Goal: Task Accomplishment & Management: Complete application form

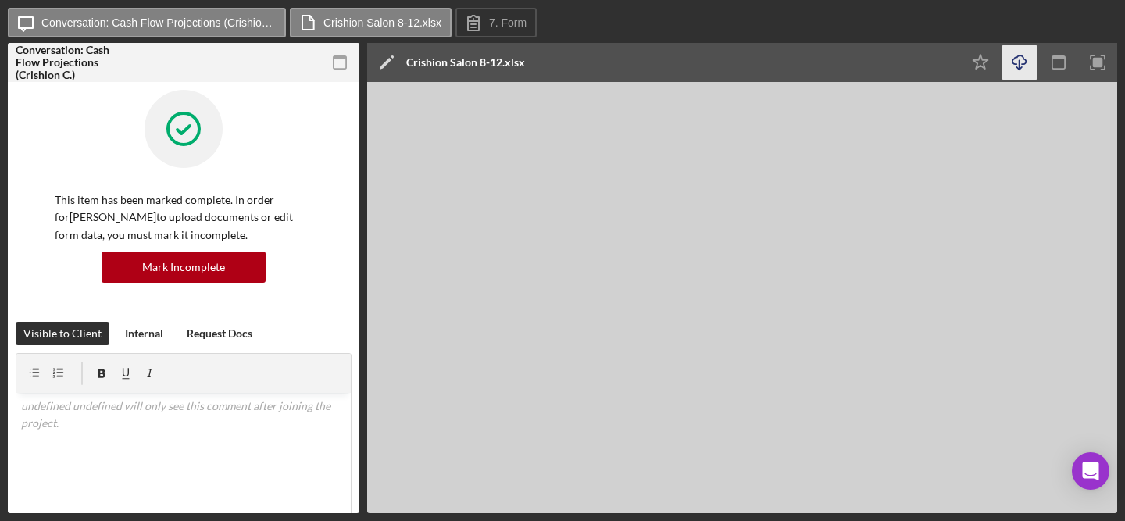
click at [942, 67] on icon "Icon/Download" at bounding box center [1020, 62] width 35 height 35
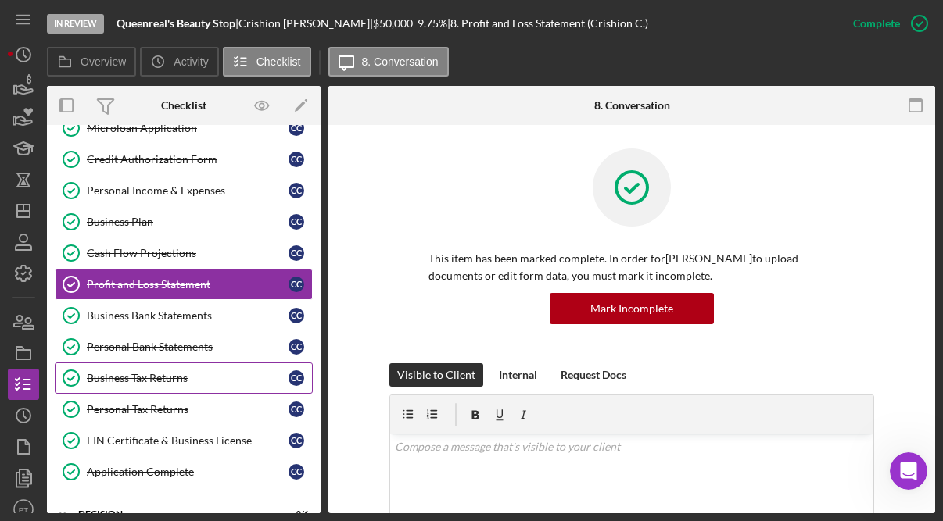
scroll to position [131, 0]
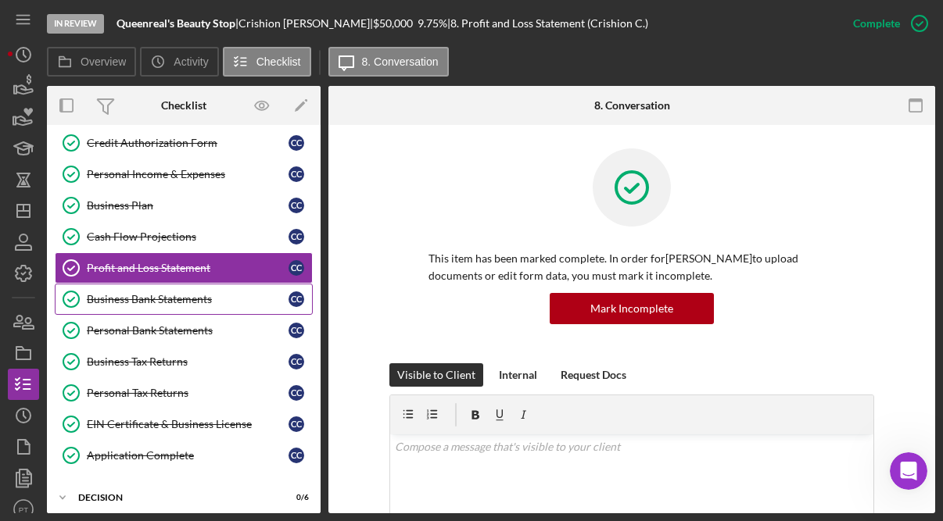
click at [210, 309] on link "Business Bank Statements Business Bank Statements C C" at bounding box center [184, 299] width 258 height 31
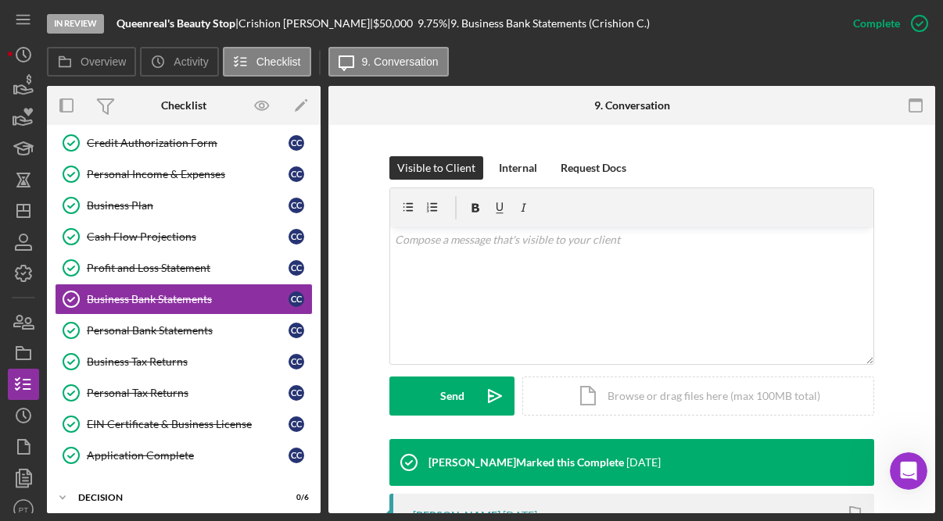
scroll to position [209, 0]
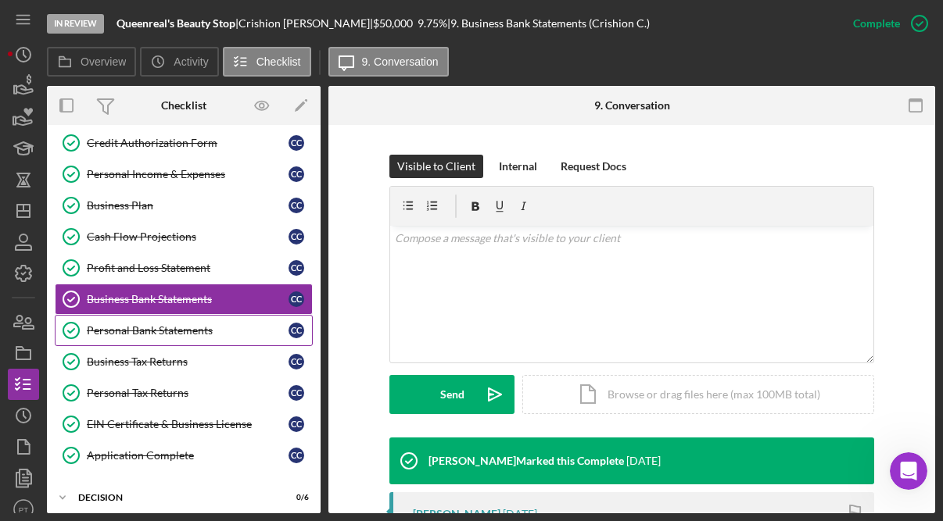
click at [209, 332] on div "Personal Bank Statements" at bounding box center [188, 330] width 202 height 13
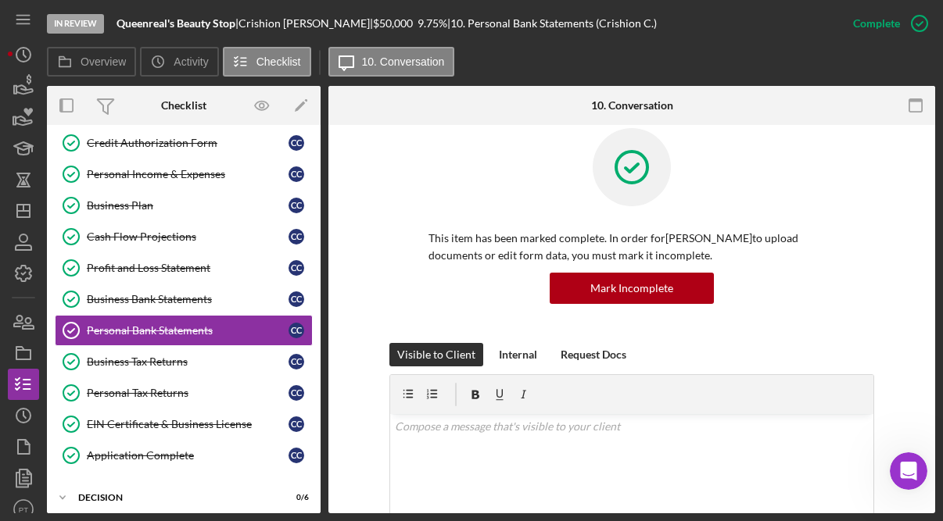
scroll to position [28, 0]
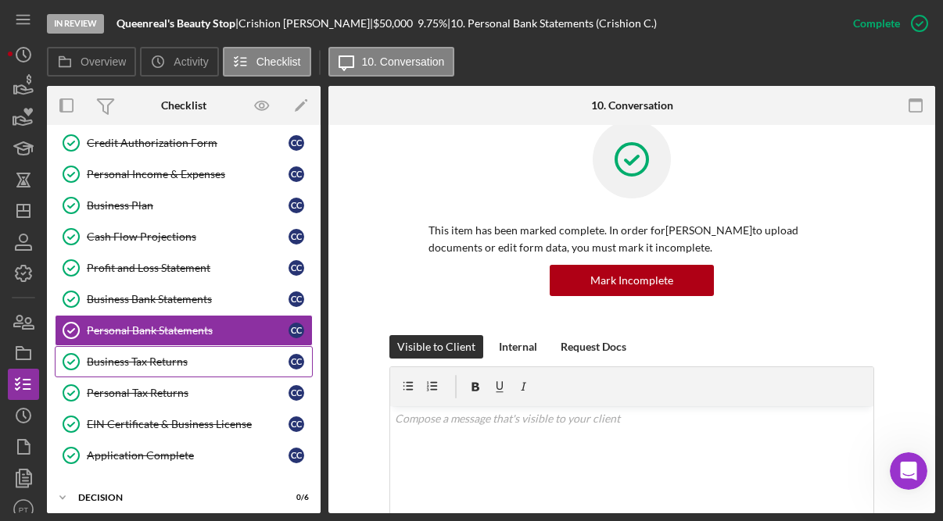
click at [209, 370] on link "Business Tax Returns Business Tax Returns C C" at bounding box center [184, 361] width 258 height 31
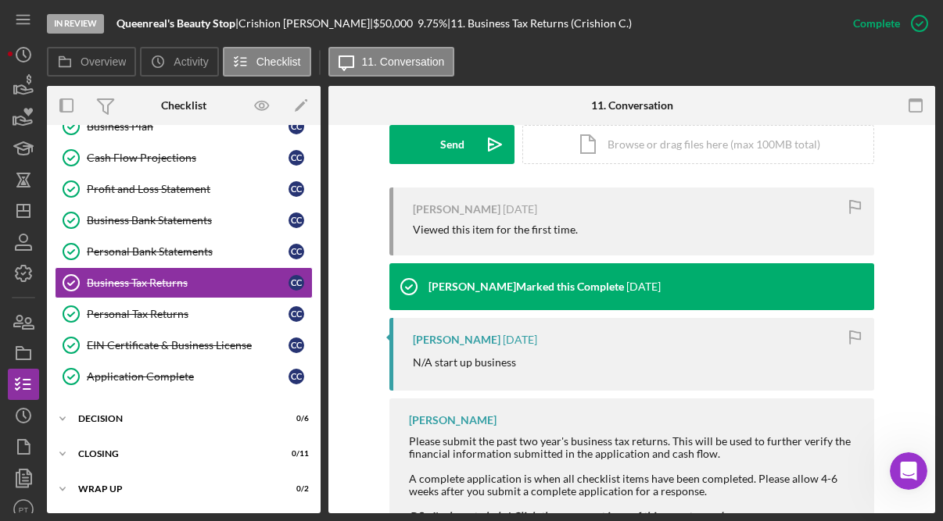
scroll to position [428, 0]
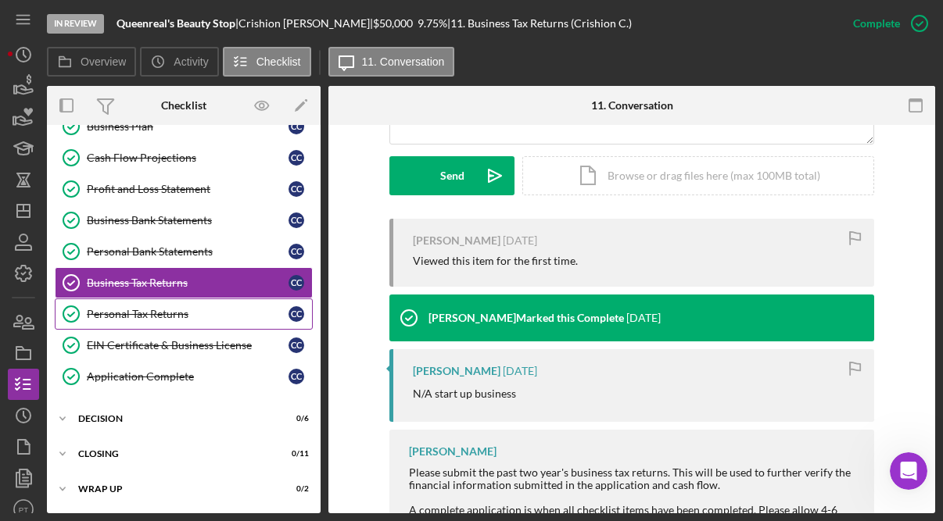
click at [158, 309] on div "Personal Tax Returns" at bounding box center [188, 314] width 202 height 13
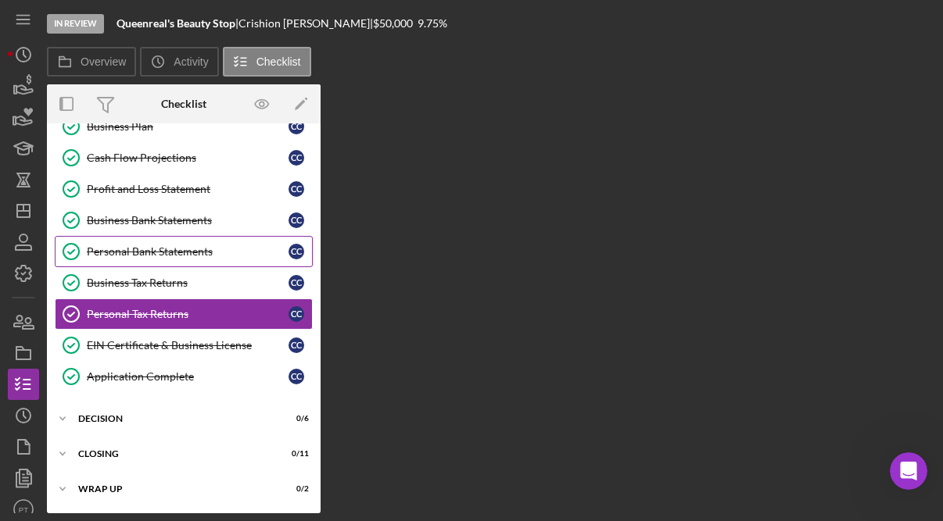
scroll to position [210, 0]
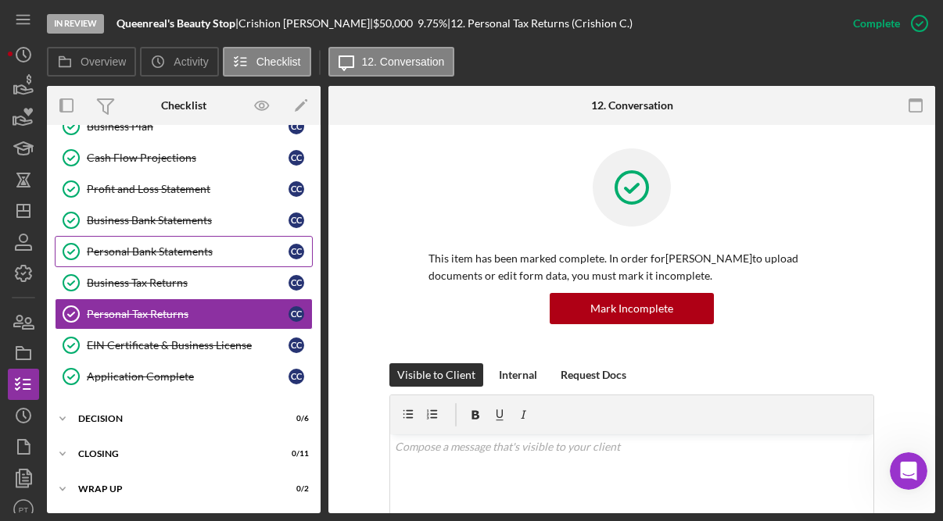
click at [170, 251] on div "Personal Bank Statements" at bounding box center [188, 251] width 202 height 13
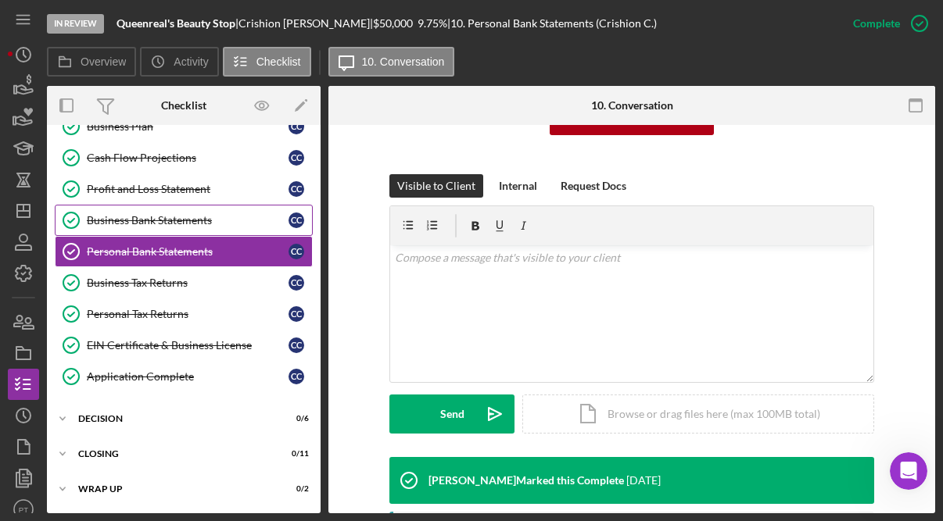
scroll to position [188, 0]
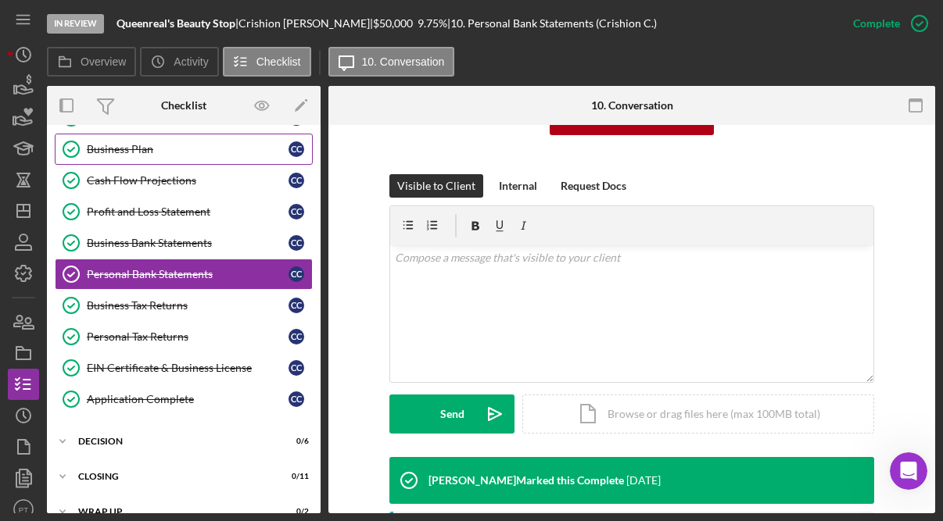
click at [156, 148] on div "Business Plan" at bounding box center [188, 149] width 202 height 13
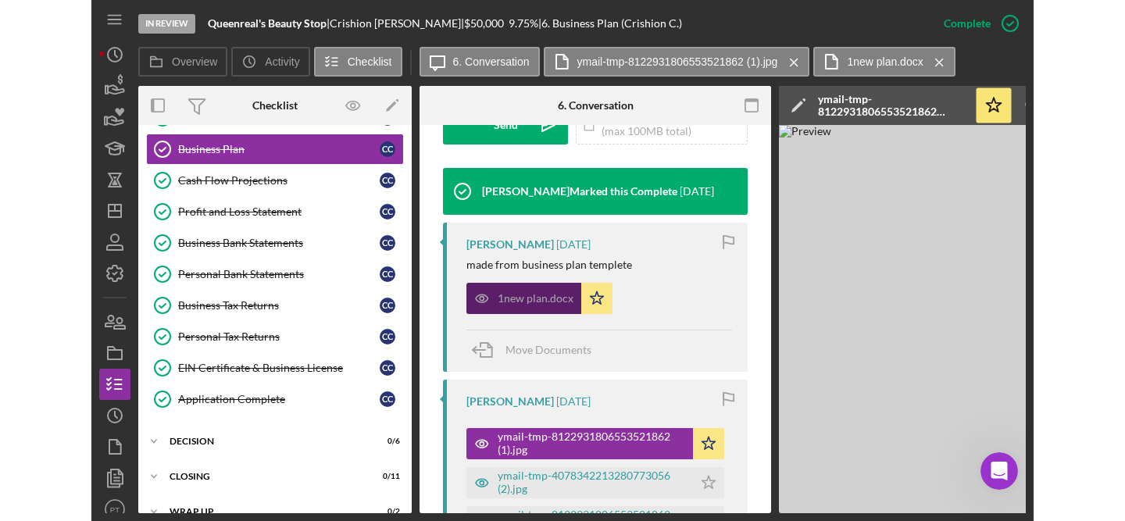
scroll to position [590, 0]
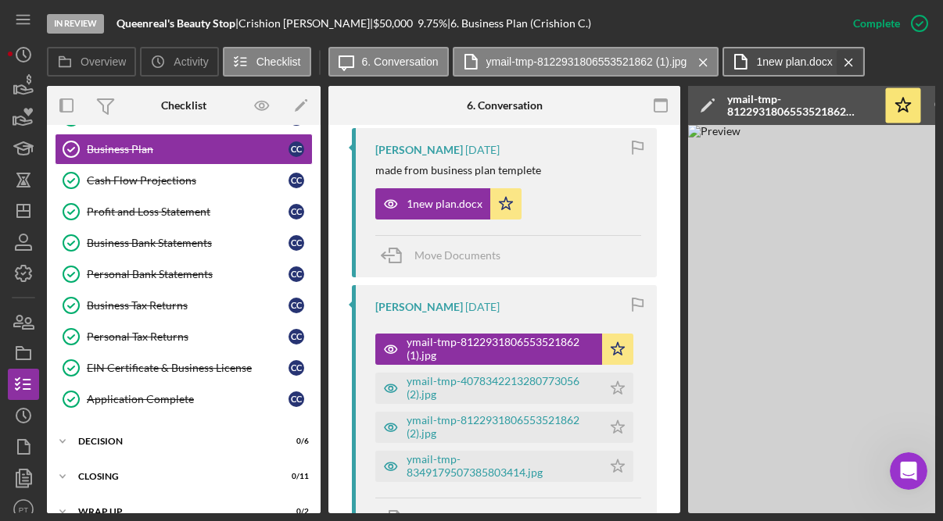
click at [850, 57] on icon "Icon/Menu Close" at bounding box center [848, 62] width 27 height 39
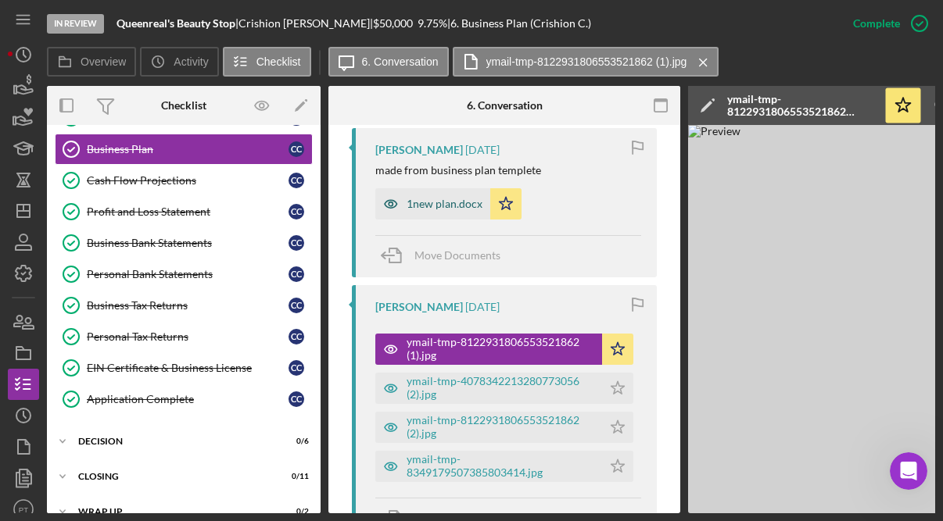
click at [432, 201] on div "1new plan.docx" at bounding box center [444, 204] width 76 height 13
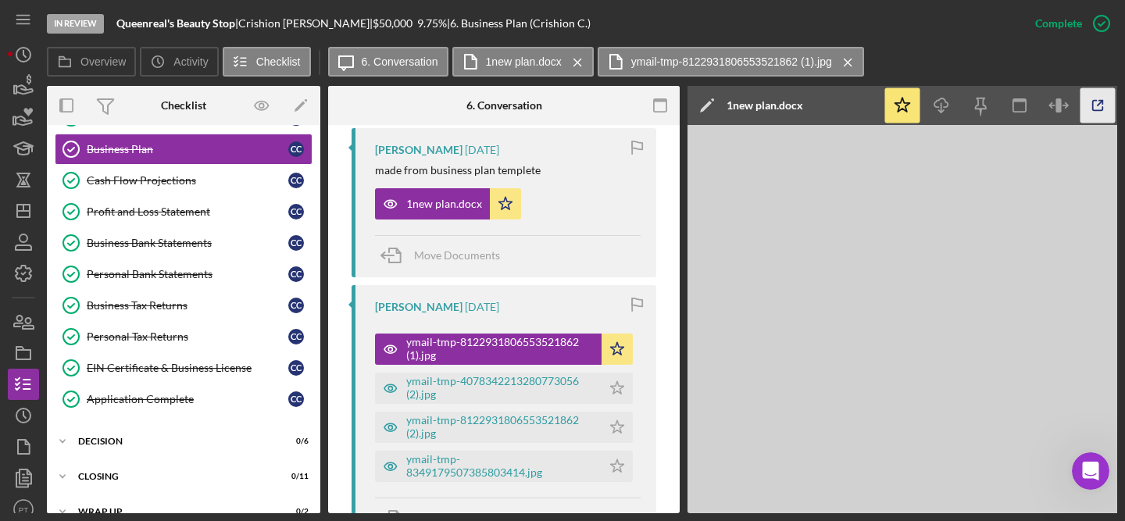
click at [942, 111] on icon "button" at bounding box center [1098, 105] width 35 height 35
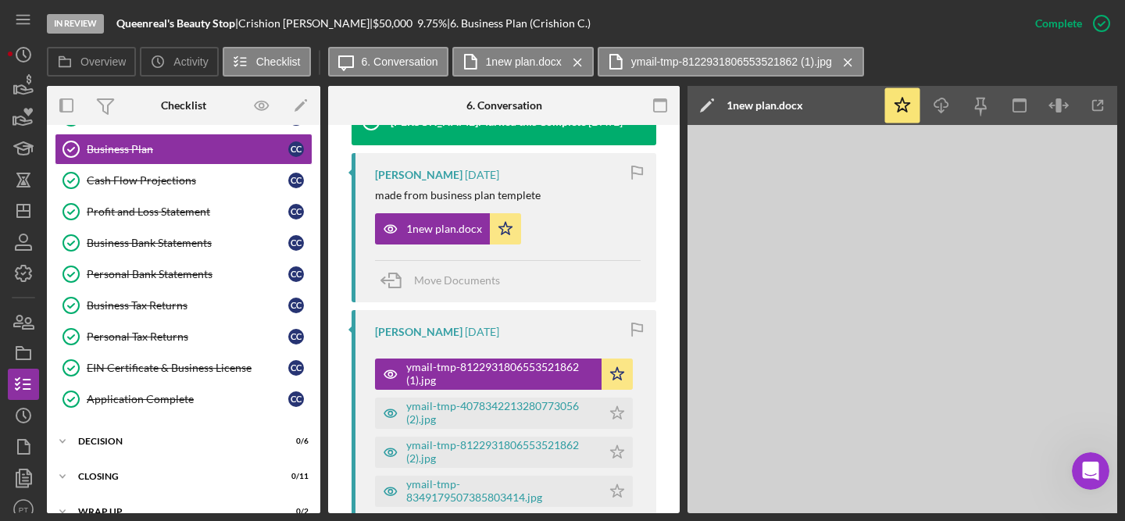
scroll to position [555, 0]
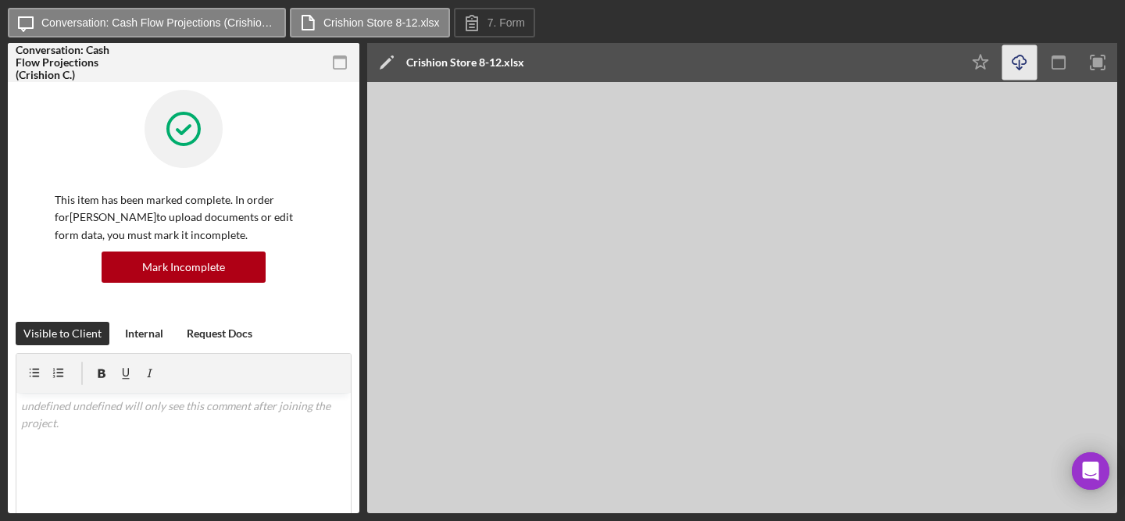
click at [1023, 70] on icon "Icon/Download" at bounding box center [1020, 62] width 35 height 35
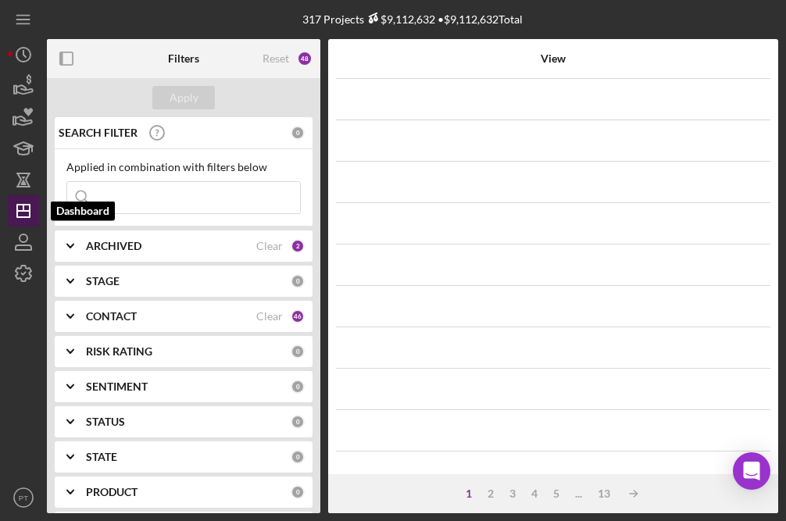
click at [23, 211] on line "button" at bounding box center [23, 211] width 13 height 0
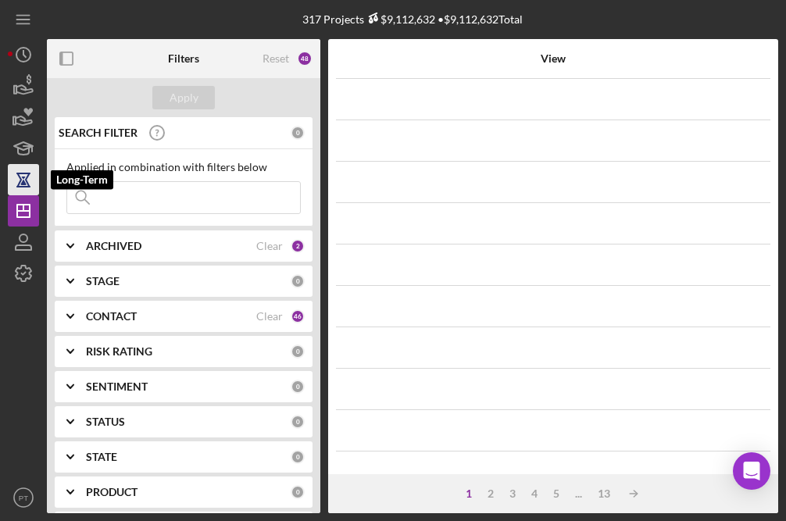
click at [24, 183] on icon "button" at bounding box center [22, 181] width 5 height 9
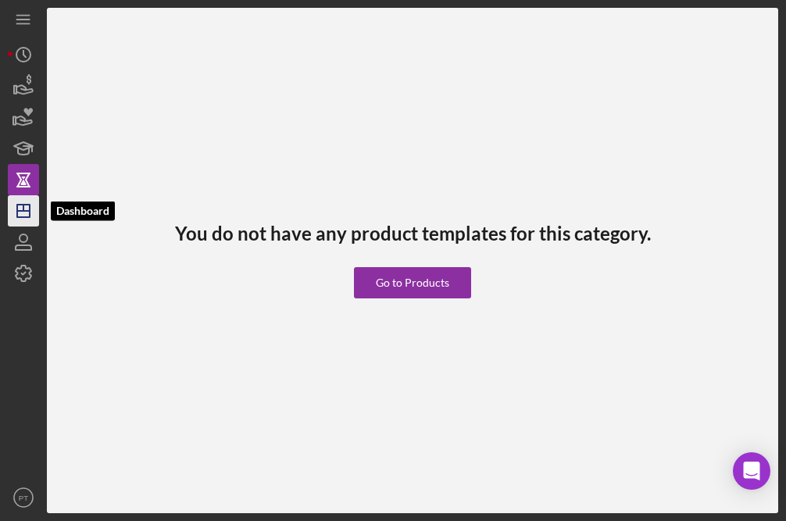
click at [23, 213] on icon "Icon/Dashboard" at bounding box center [23, 210] width 39 height 39
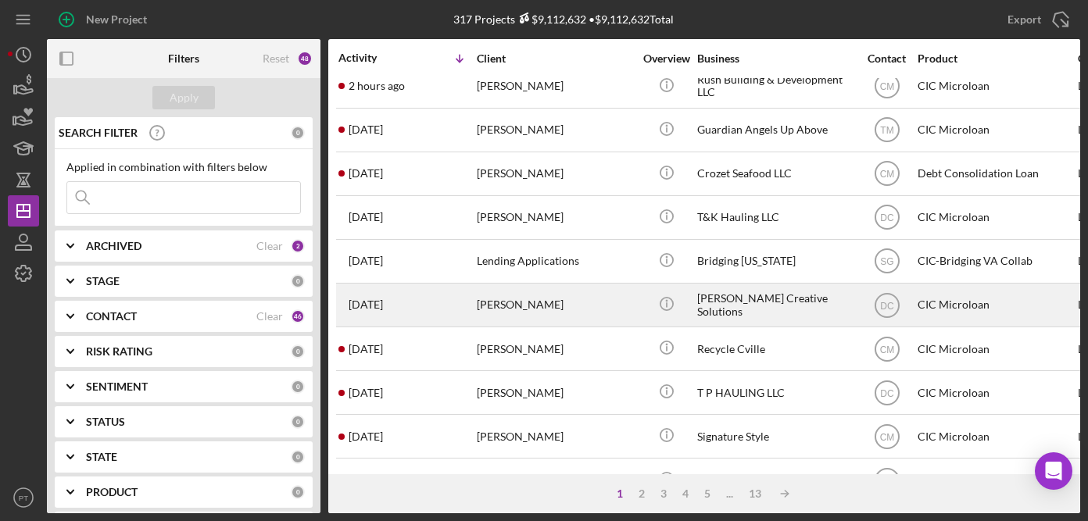
scroll to position [17, 0]
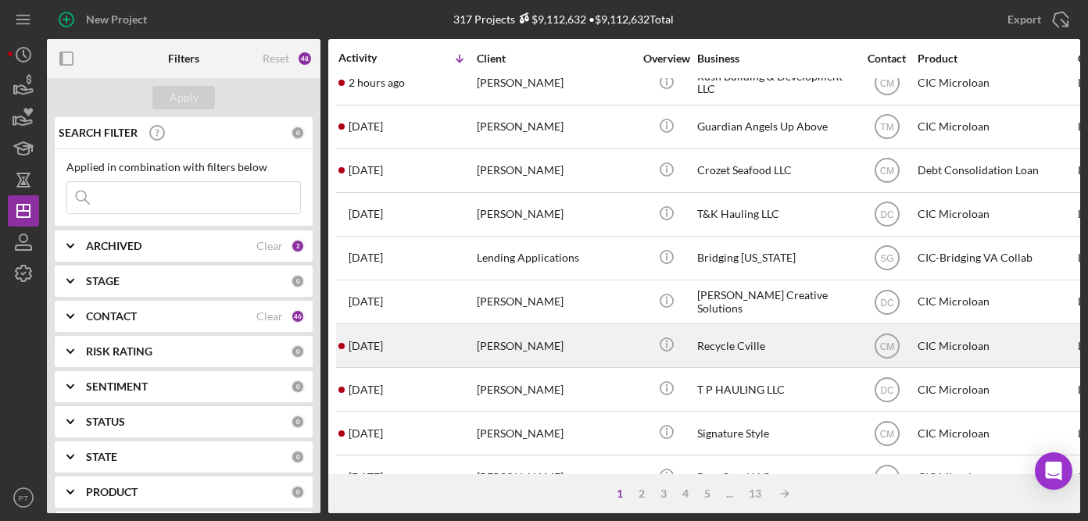
click at [564, 335] on div "[PERSON_NAME]" at bounding box center [555, 345] width 156 height 41
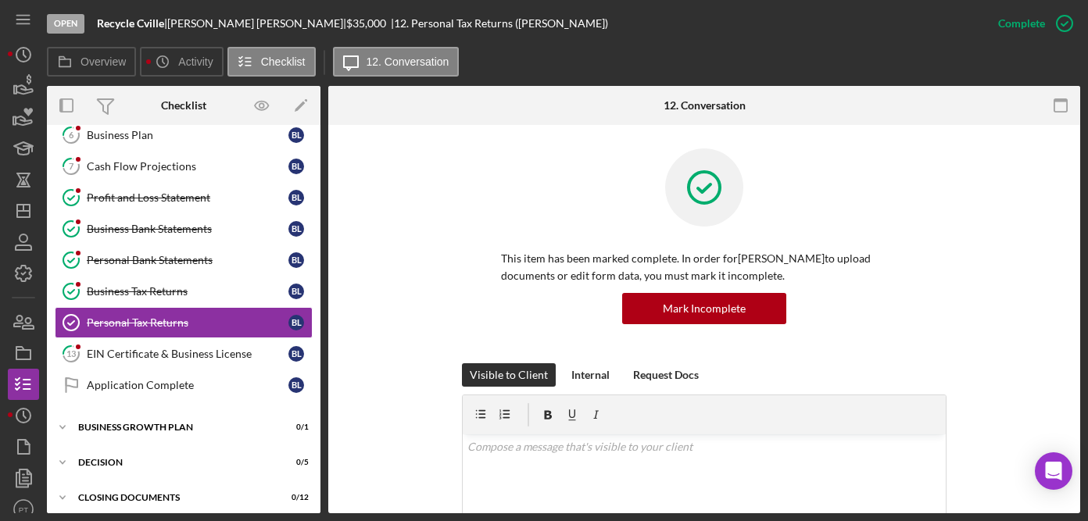
scroll to position [205, 0]
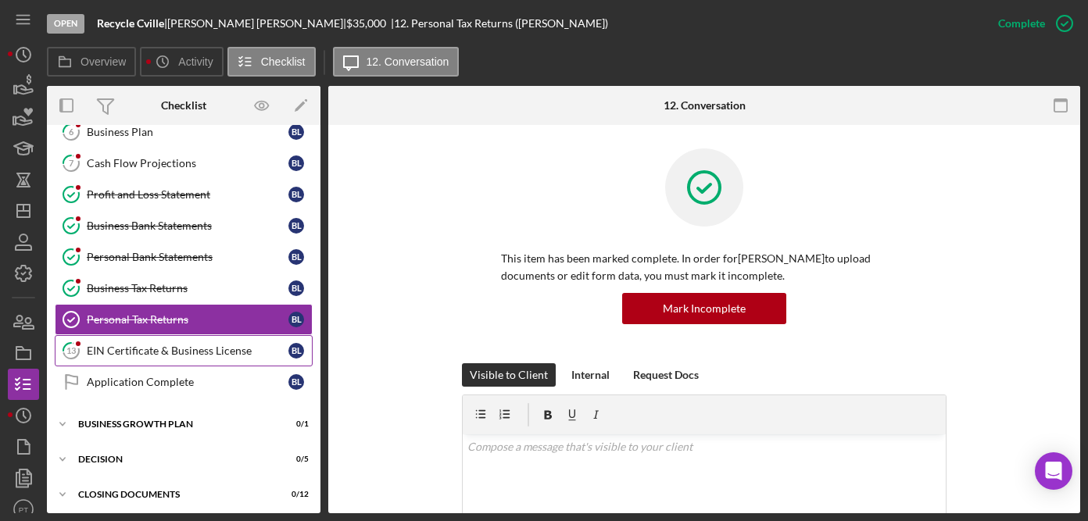
click at [146, 352] on div "EIN Certificate & Business License" at bounding box center [188, 351] width 202 height 13
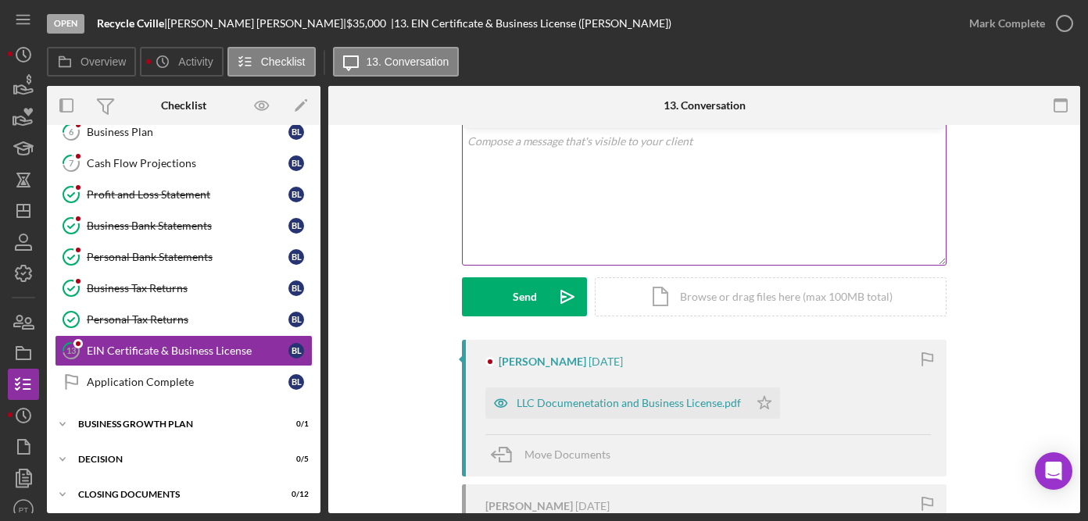
scroll to position [97, 0]
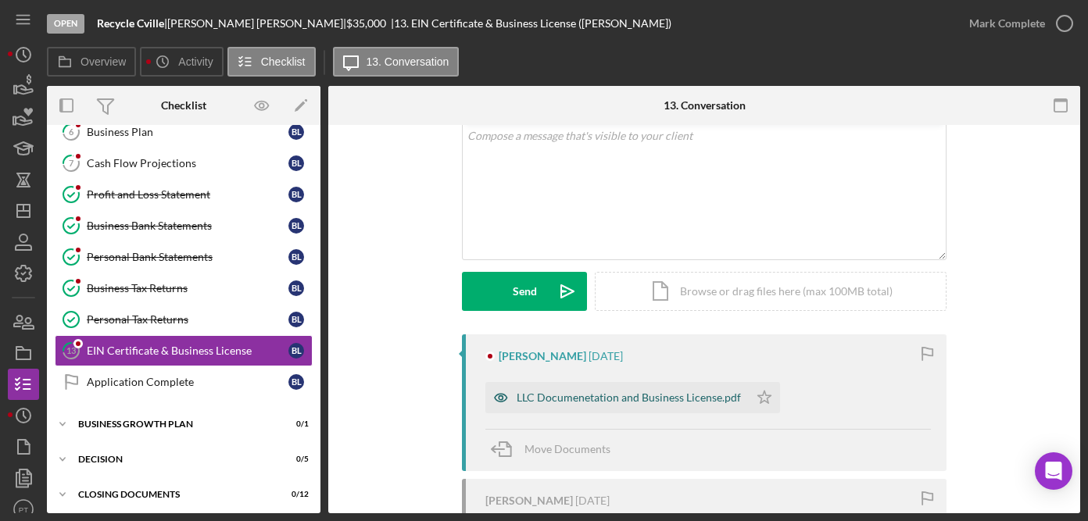
click at [545, 402] on div "LLC Documenetation and Business License.pdf" at bounding box center [629, 398] width 224 height 13
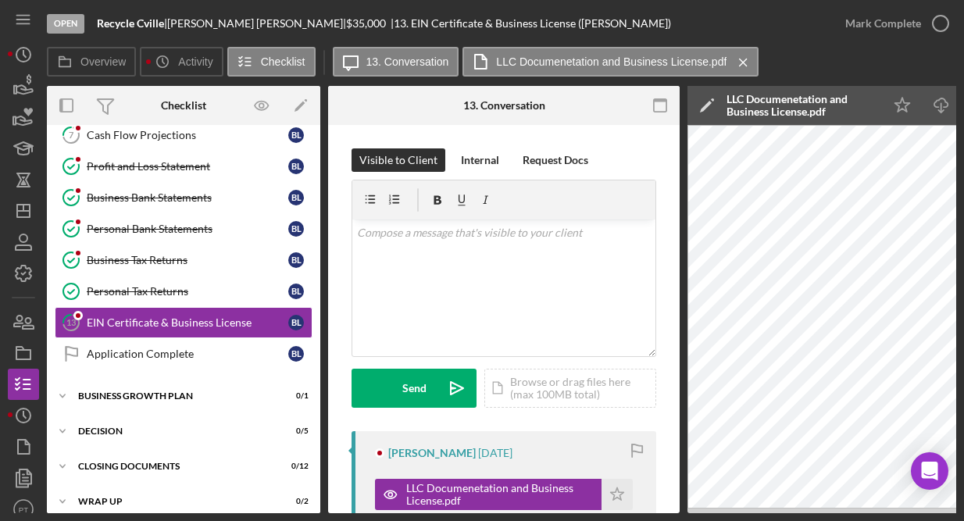
scroll to position [235, 0]
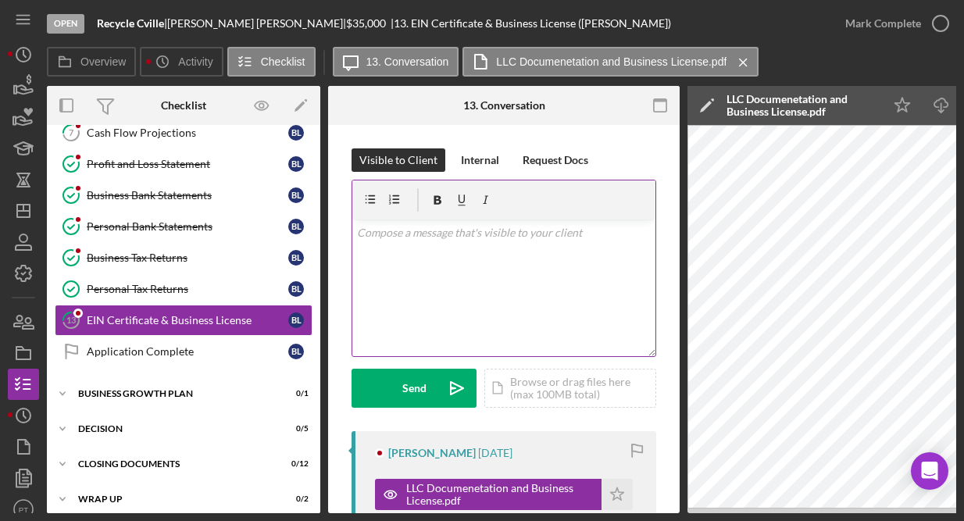
click at [441, 299] on div "v Color teal Color pink Remove color Add row above Add row below Add column bef…" at bounding box center [503, 288] width 303 height 137
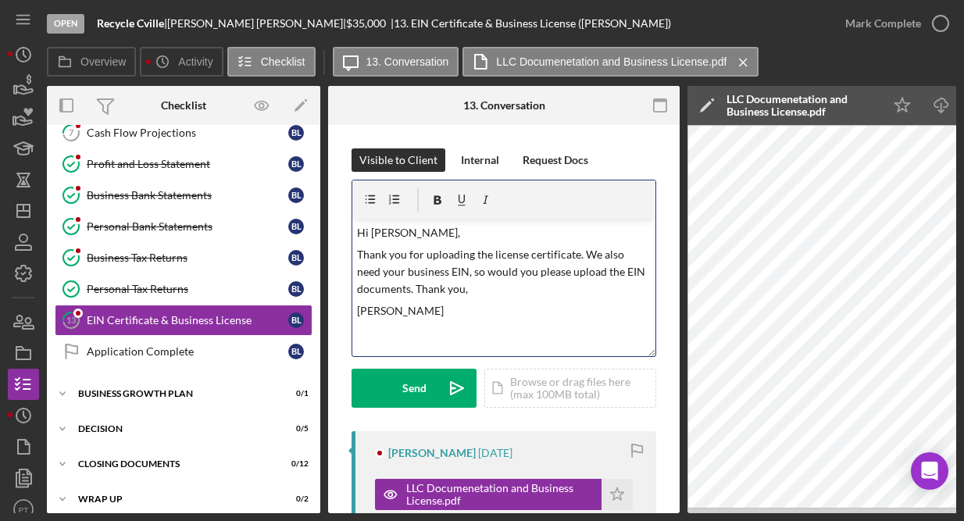
click at [435, 285] on p "Thank you for uploading the license certificate. We also need your business EIN…" at bounding box center [504, 272] width 295 height 52
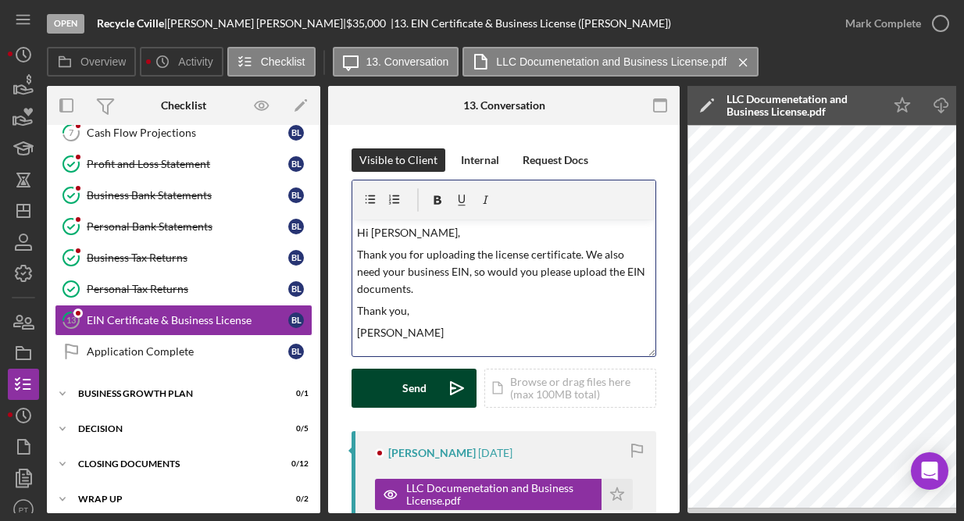
click at [410, 388] on div "Send" at bounding box center [415, 388] width 24 height 39
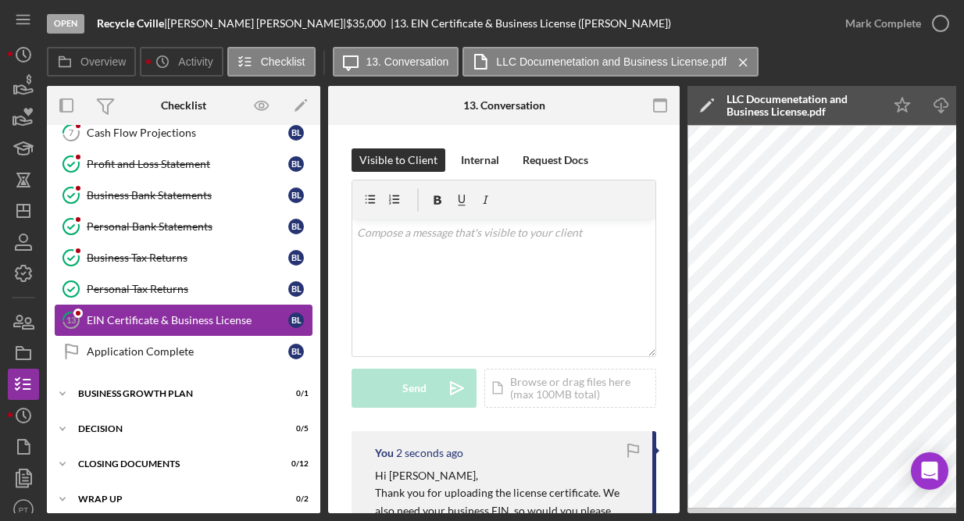
scroll to position [126, 0]
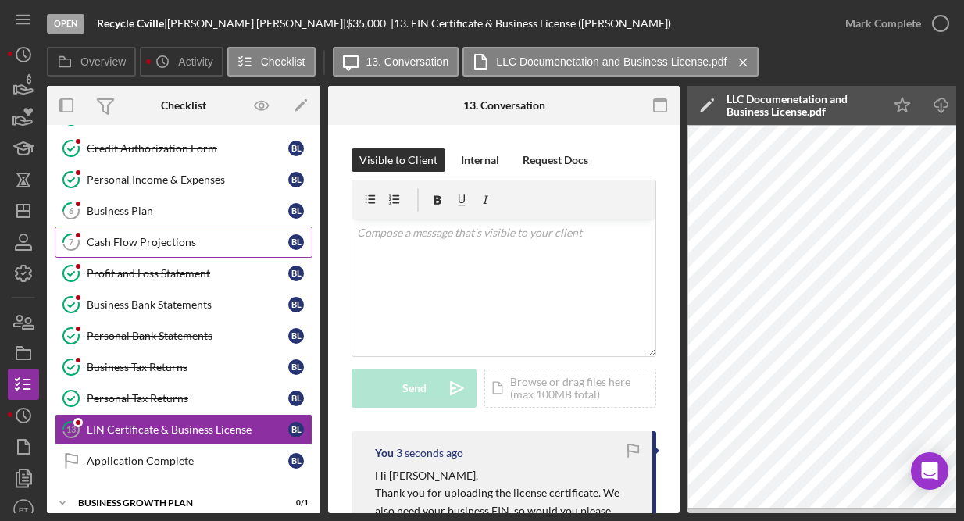
click at [195, 246] on div "Cash Flow Projections" at bounding box center [188, 242] width 202 height 13
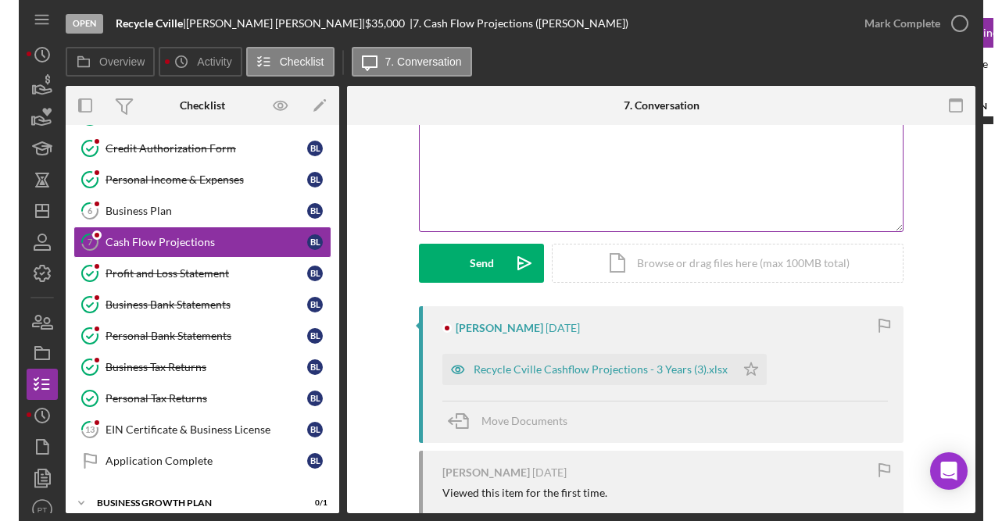
scroll to position [129, 0]
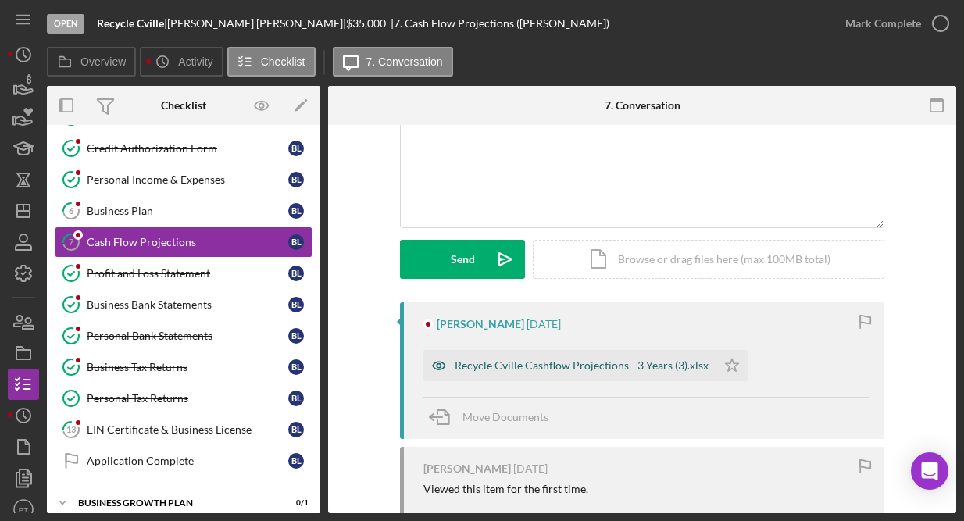
click at [559, 365] on div "Recycle Cville Cashflow Projections - 3 Years (3).xlsx" at bounding box center [582, 366] width 254 height 13
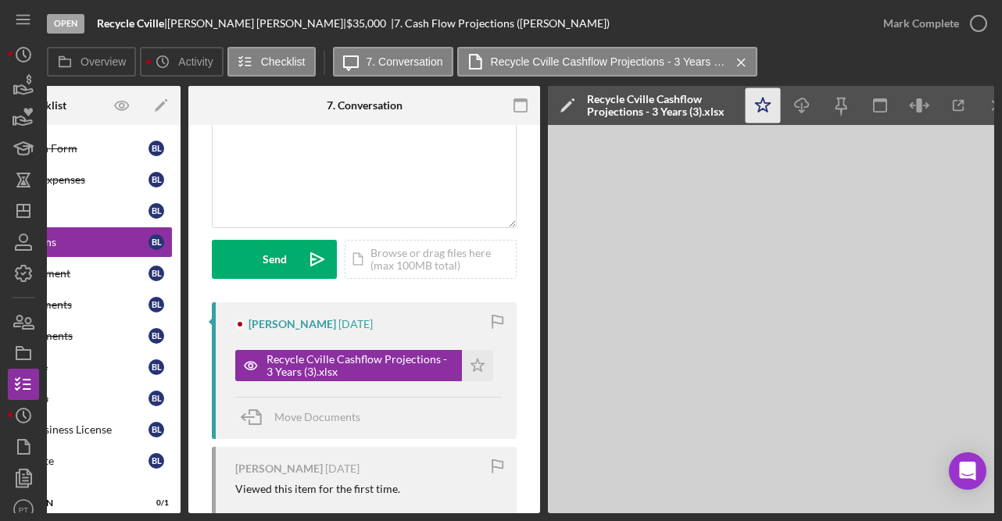
scroll to position [0, 163]
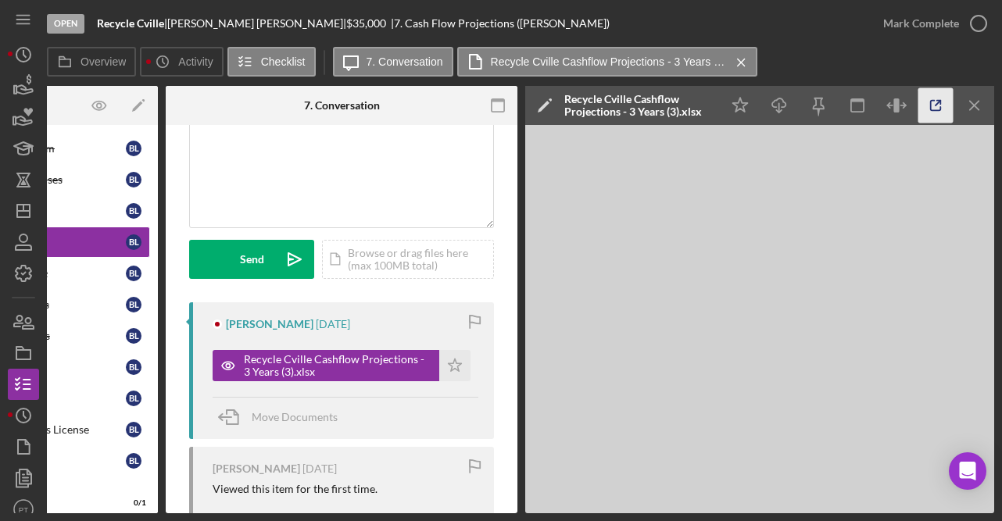
click at [939, 106] on icon "button" at bounding box center [935, 105] width 35 height 35
click at [976, 103] on line "button" at bounding box center [974, 105] width 9 height 9
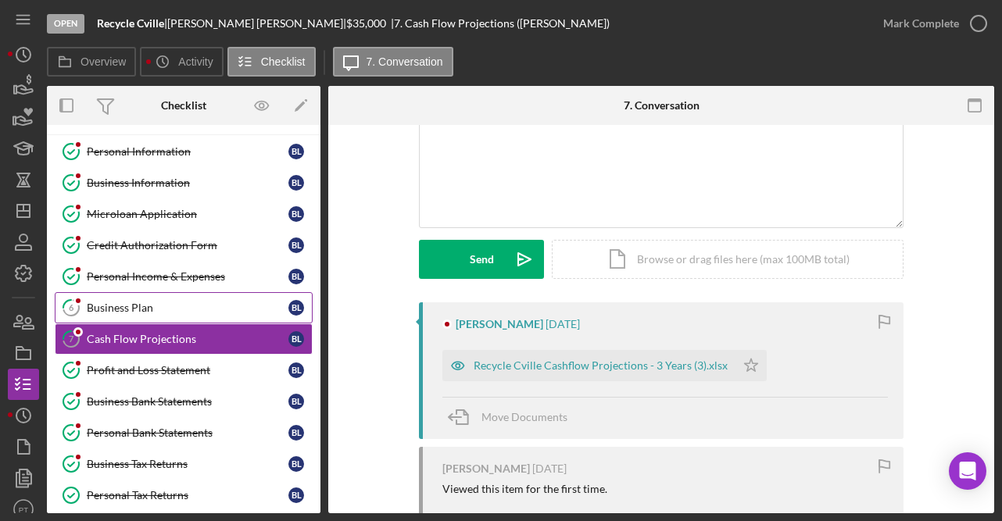
scroll to position [0, 0]
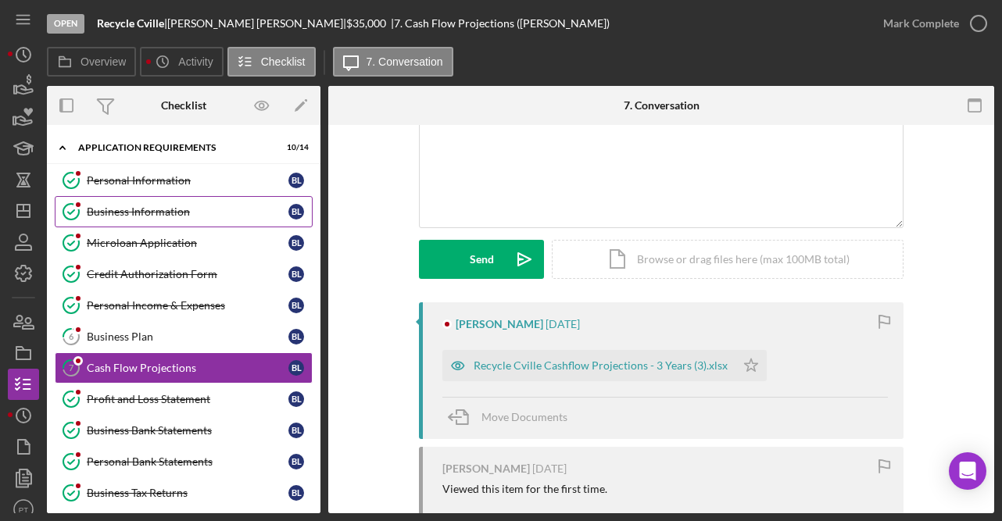
click at [164, 224] on link "Business Information Business Information B L" at bounding box center [184, 211] width 258 height 31
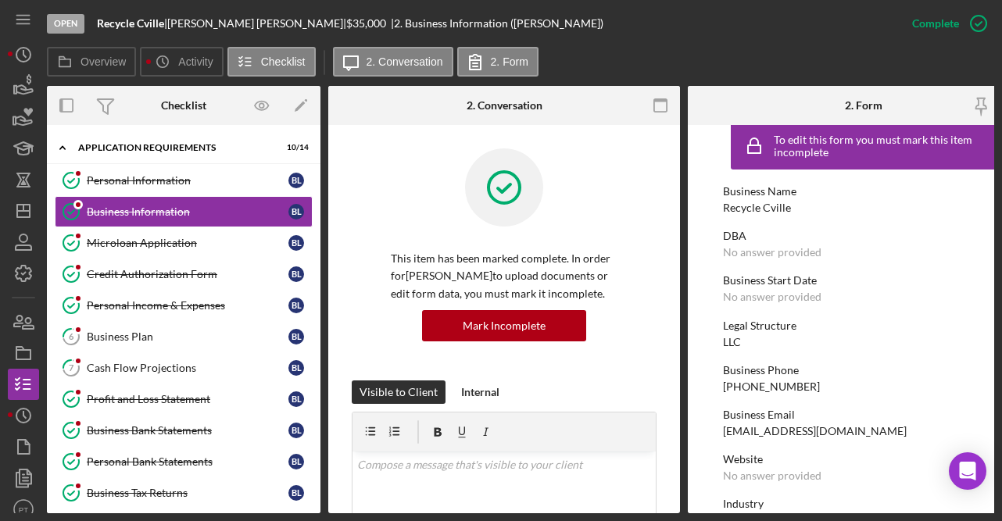
scroll to position [21, 0]
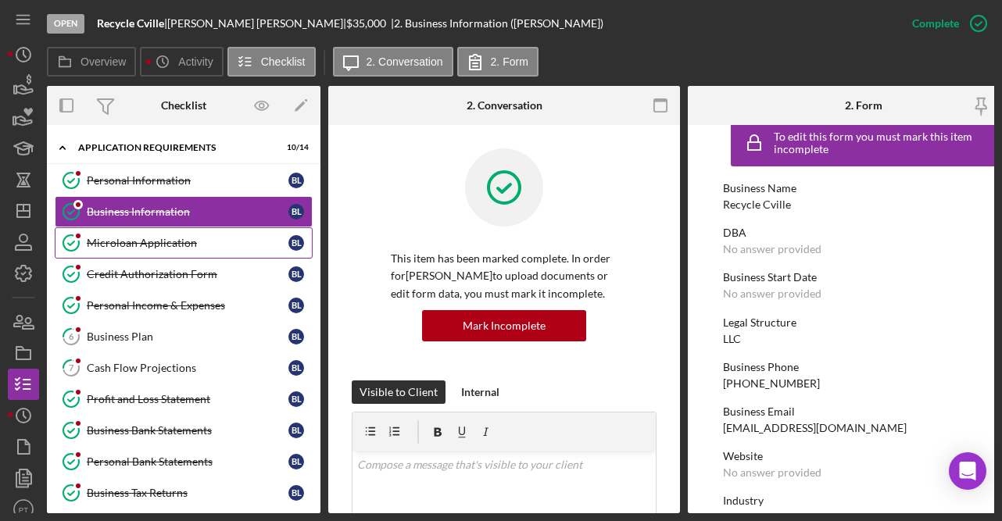
click at [187, 229] on link "Microloan Application Microloan Application B L" at bounding box center [184, 242] width 258 height 31
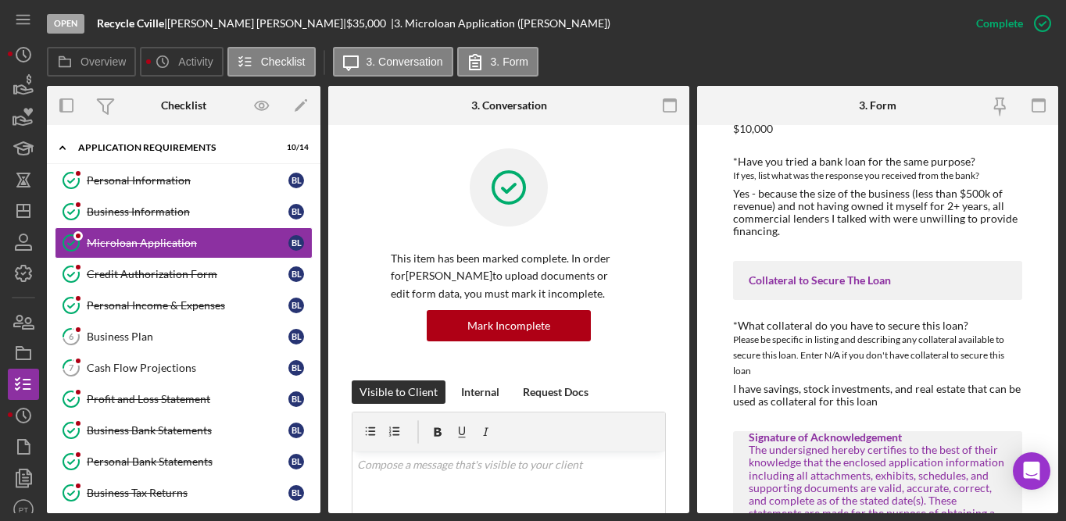
scroll to position [2578, 0]
click at [165, 402] on div "Profit and Loss Statement" at bounding box center [188, 399] width 202 height 13
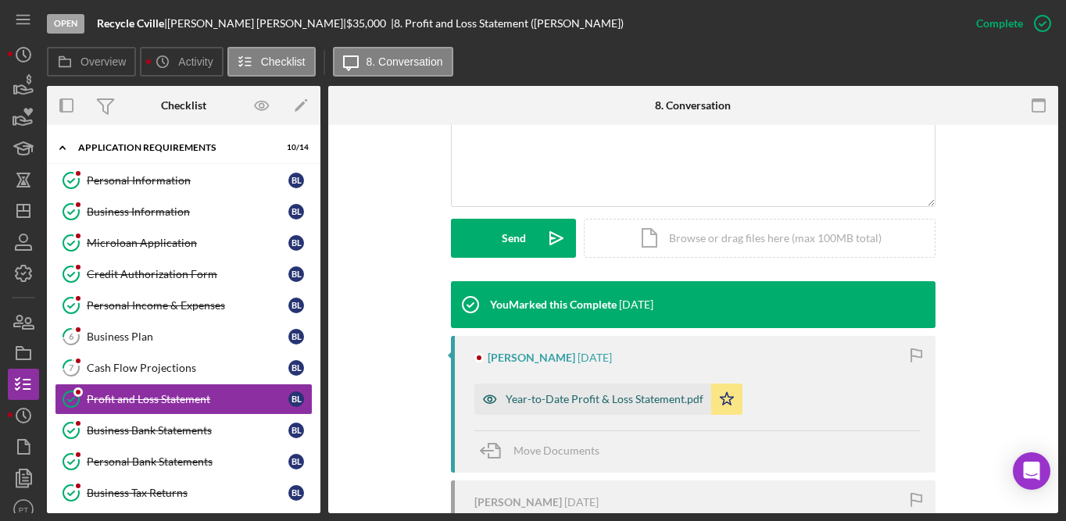
click at [535, 396] on div "Year-to-Date Profit & Loss Statement.pdf" at bounding box center [605, 399] width 198 height 13
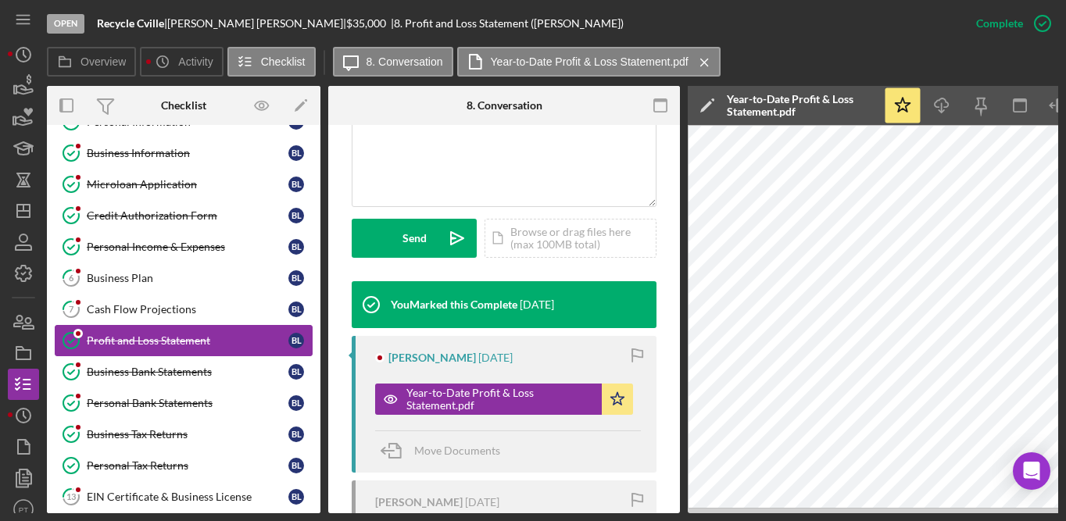
scroll to position [61, 0]
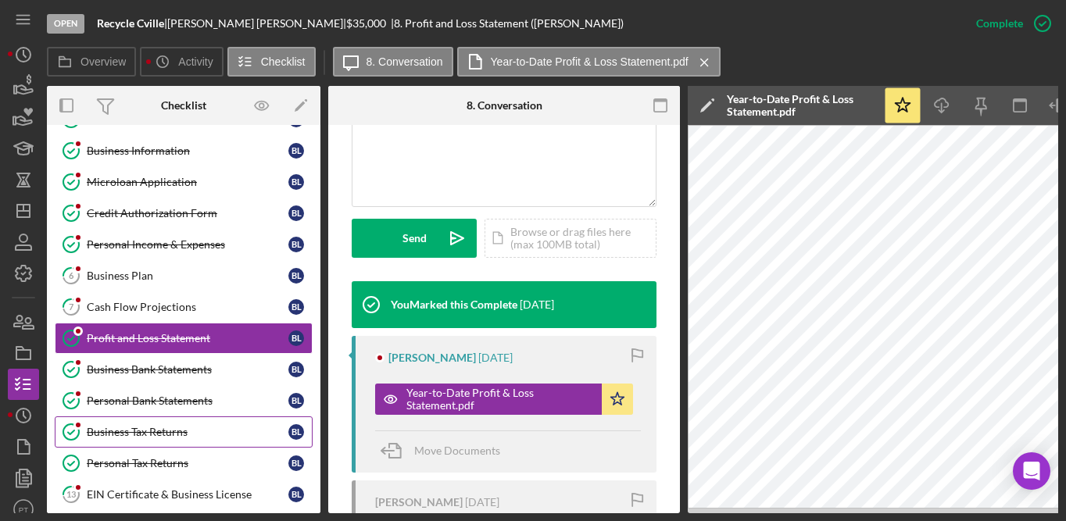
click at [150, 427] on div "Business Tax Returns" at bounding box center [188, 432] width 202 height 13
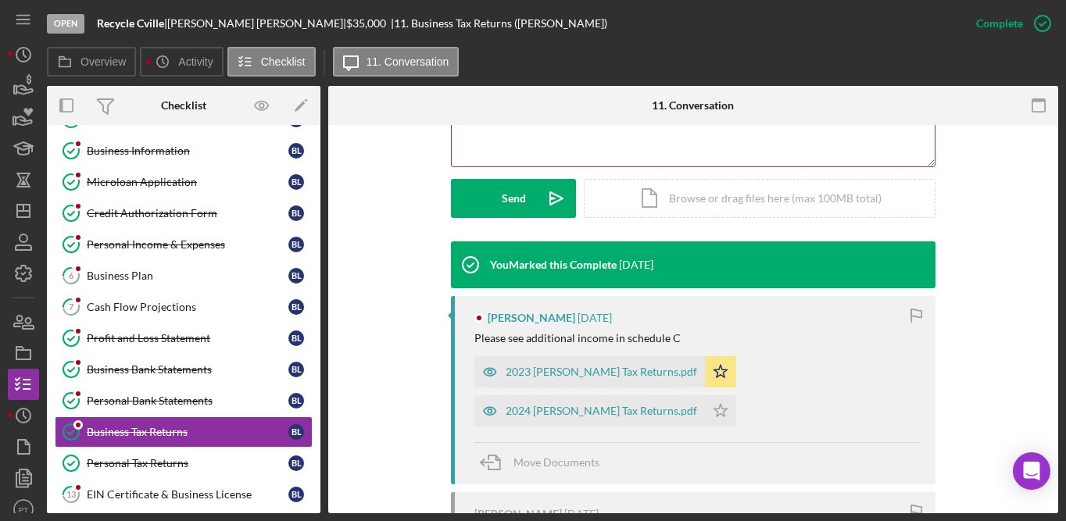
scroll to position [419, 0]
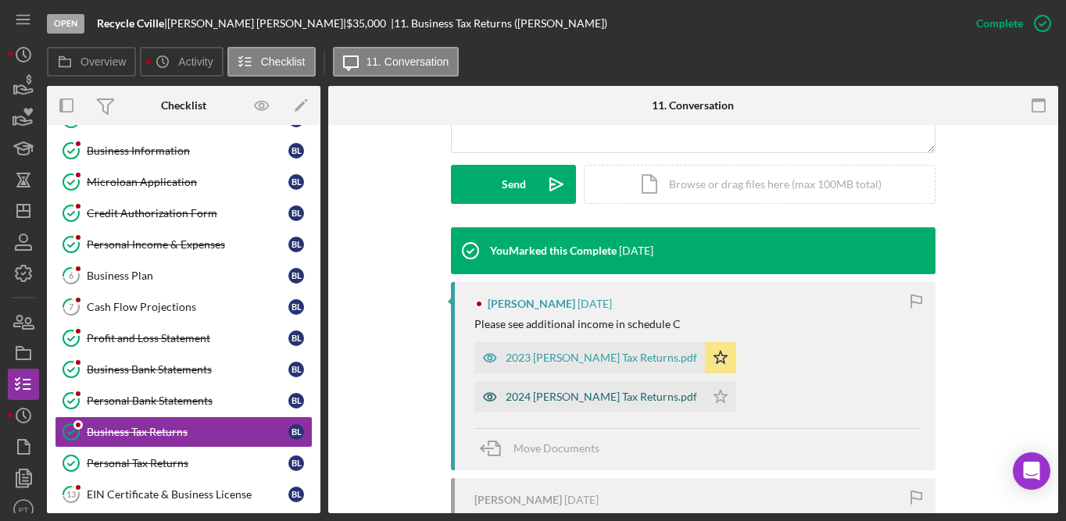
click at [697, 391] on div "2024 Kruse Tax Returns.pdf" at bounding box center [601, 397] width 191 height 13
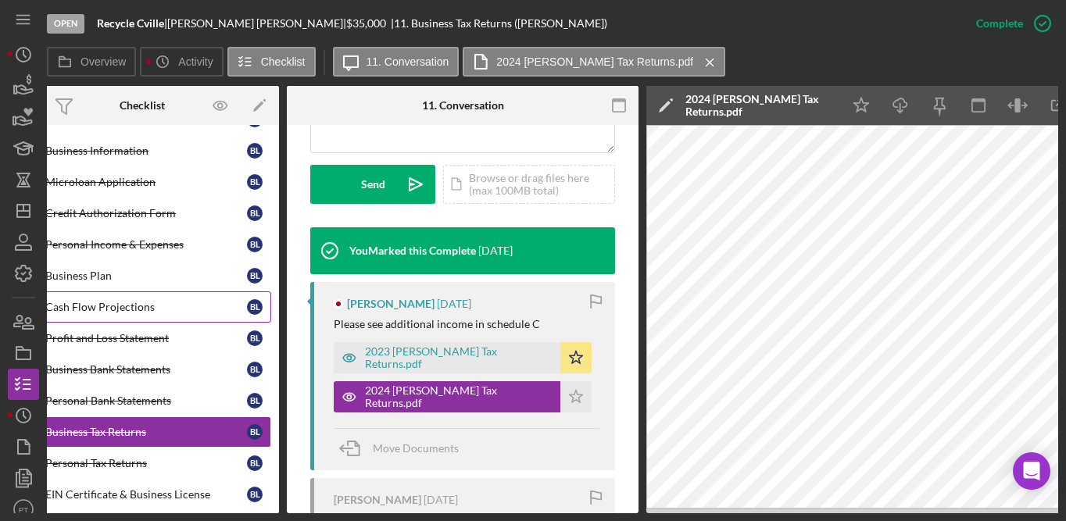
scroll to position [0, 0]
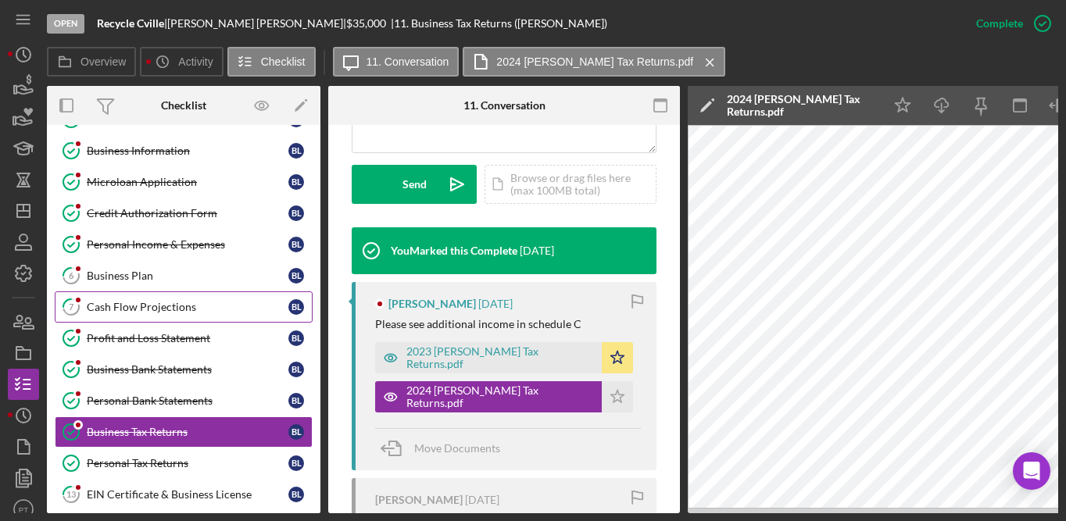
click at [195, 307] on div "Cash Flow Projections" at bounding box center [188, 307] width 202 height 13
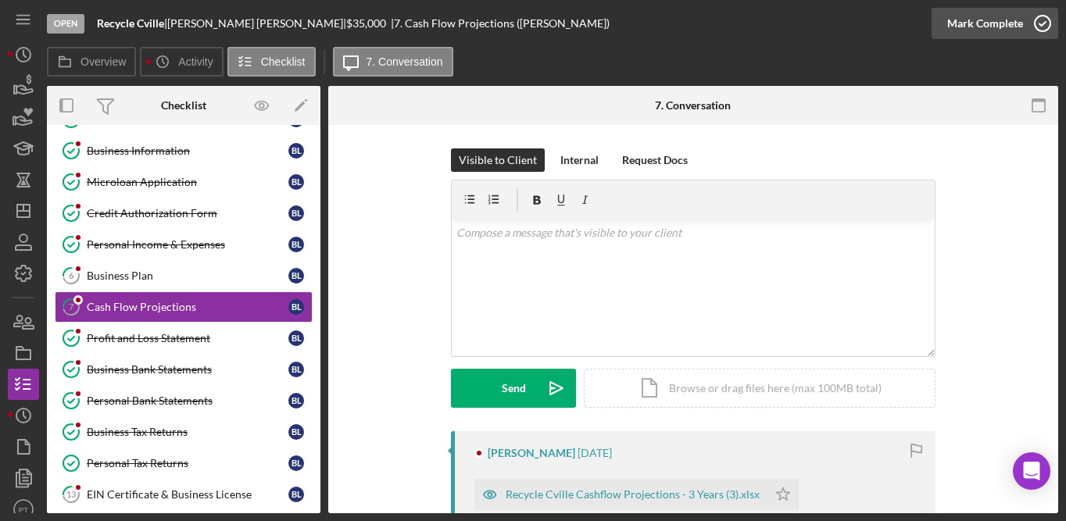
click at [1035, 27] on icon "button" at bounding box center [1042, 23] width 39 height 39
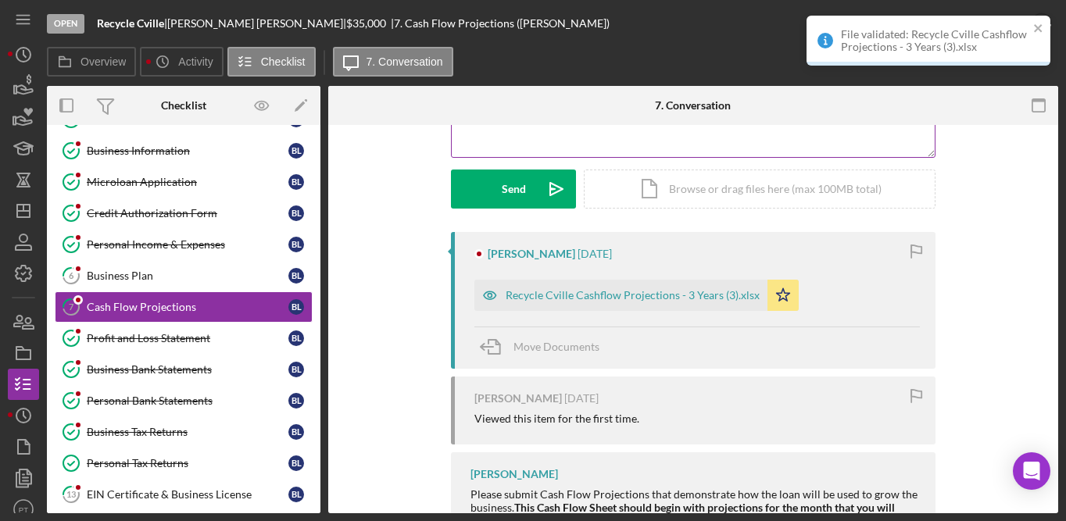
scroll to position [414, 0]
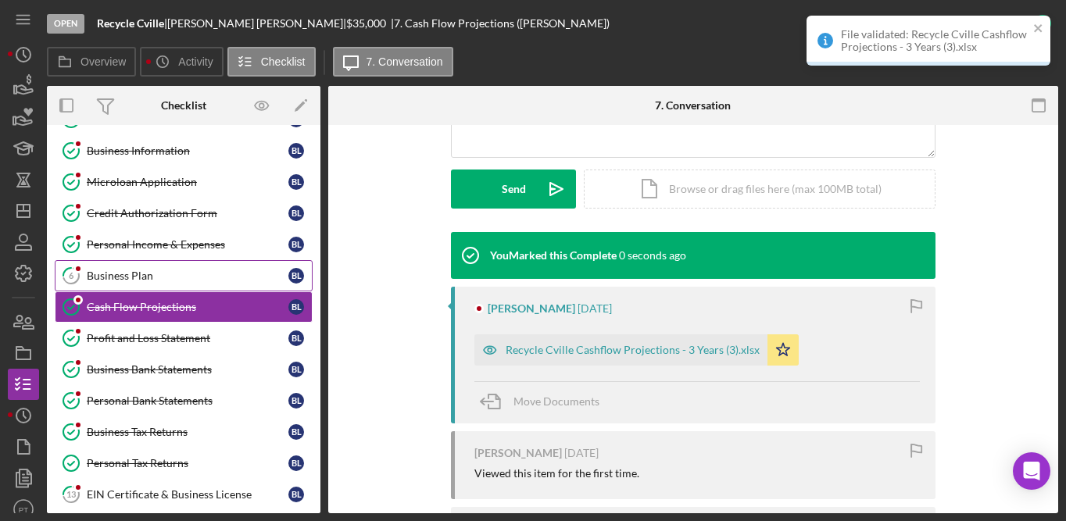
click at [227, 272] on div "Business Plan" at bounding box center [188, 276] width 202 height 13
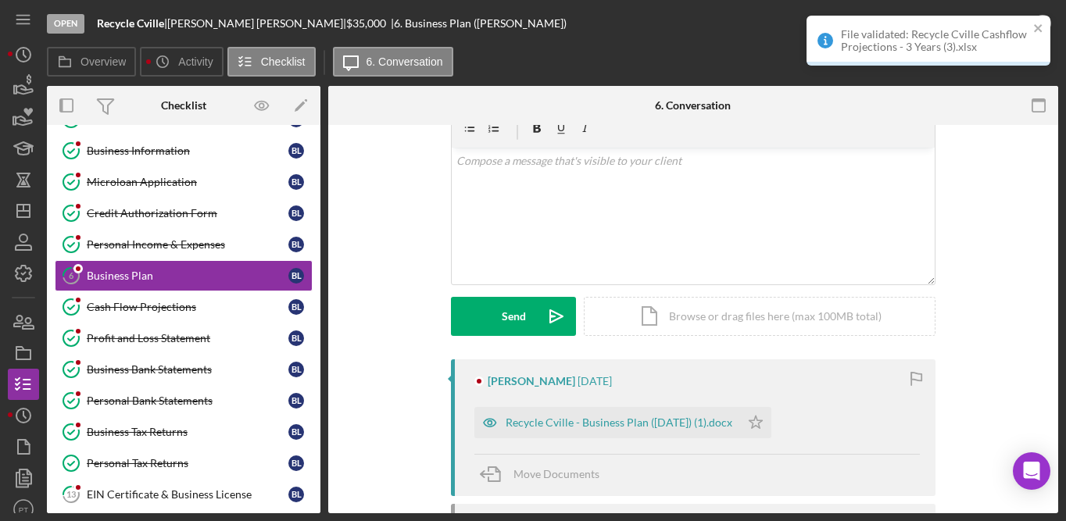
scroll to position [232, 0]
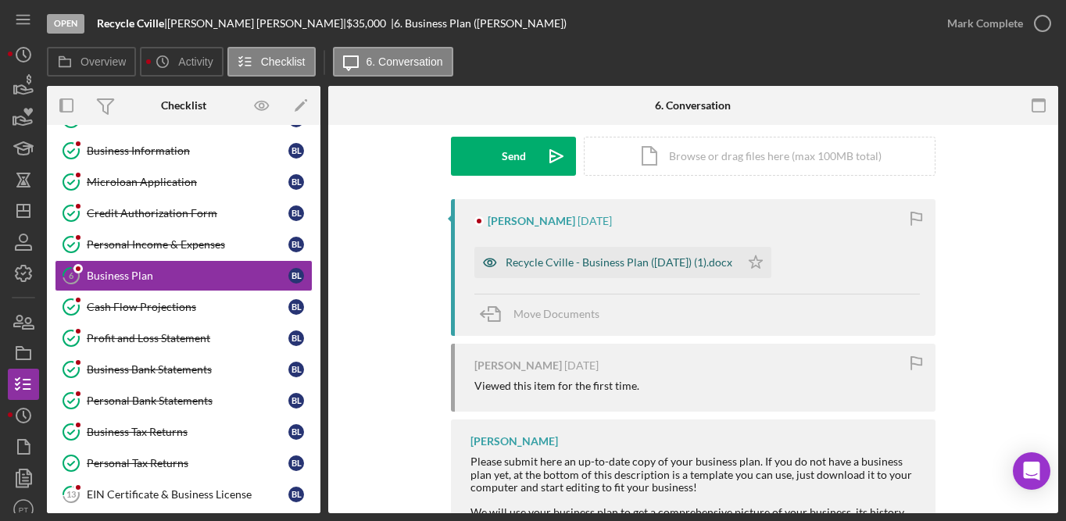
click at [574, 260] on div "Recycle Cville - Business Plan (Aug 2025) (1).docx" at bounding box center [619, 262] width 227 height 13
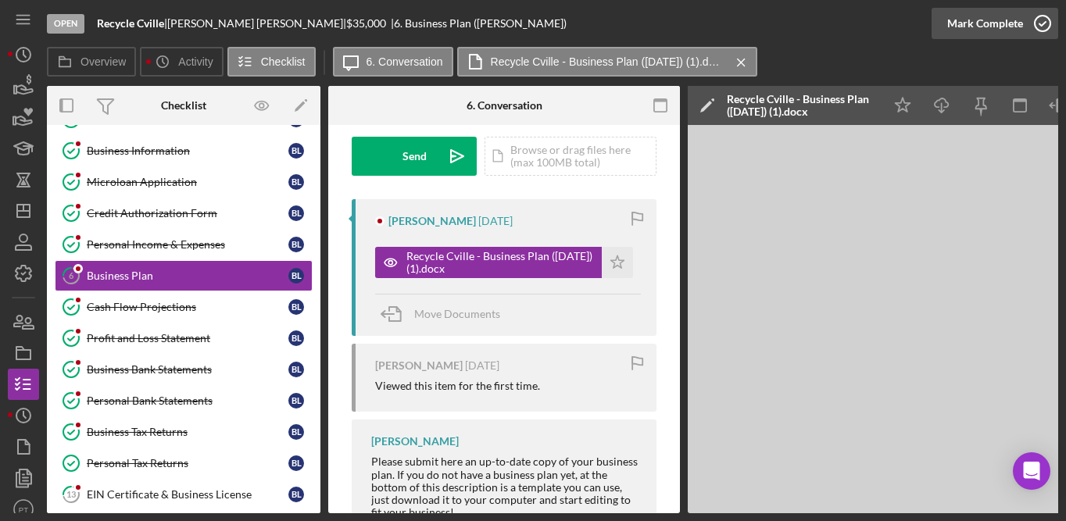
click at [1034, 31] on icon "button" at bounding box center [1042, 23] width 39 height 39
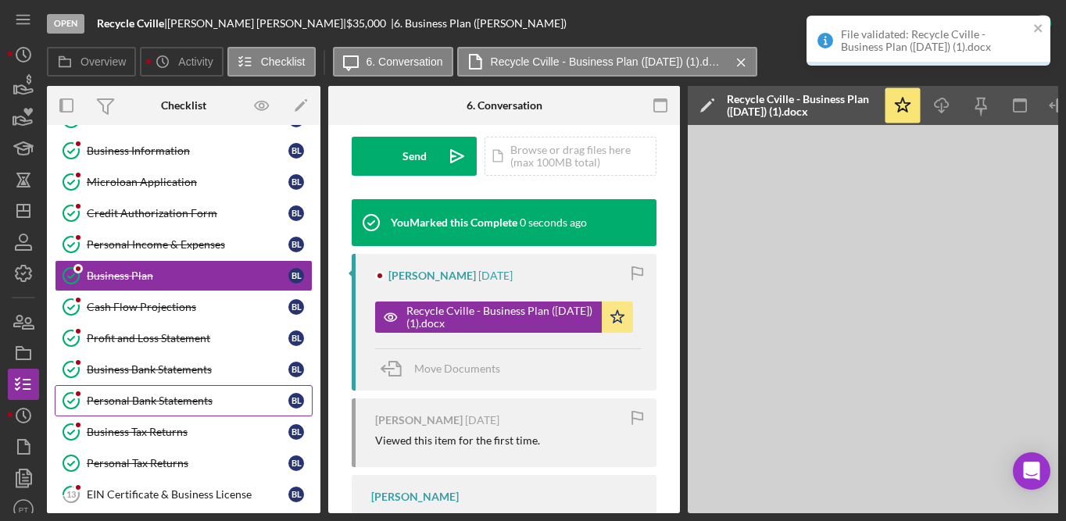
scroll to position [120, 0]
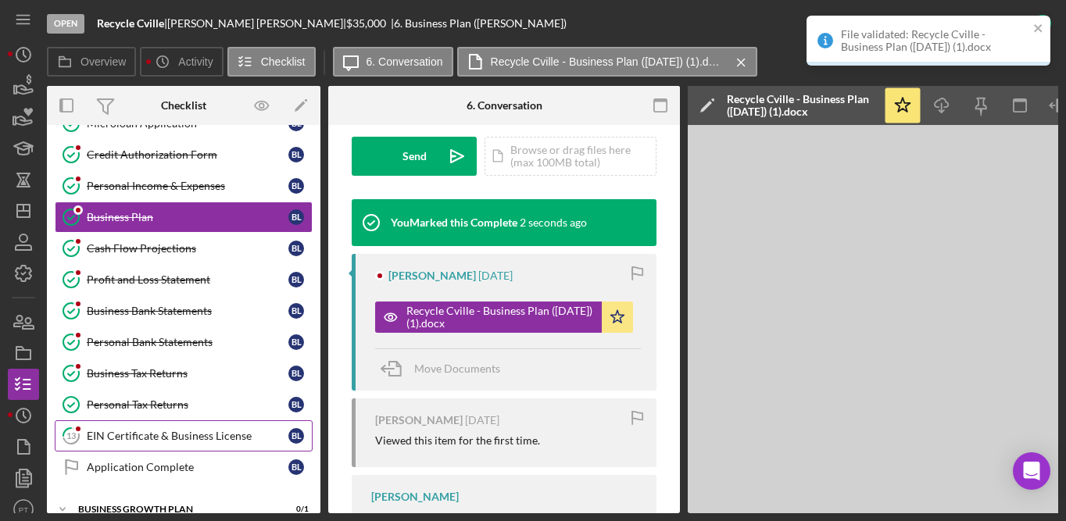
click at [173, 431] on div "EIN Certificate & Business License" at bounding box center [188, 436] width 202 height 13
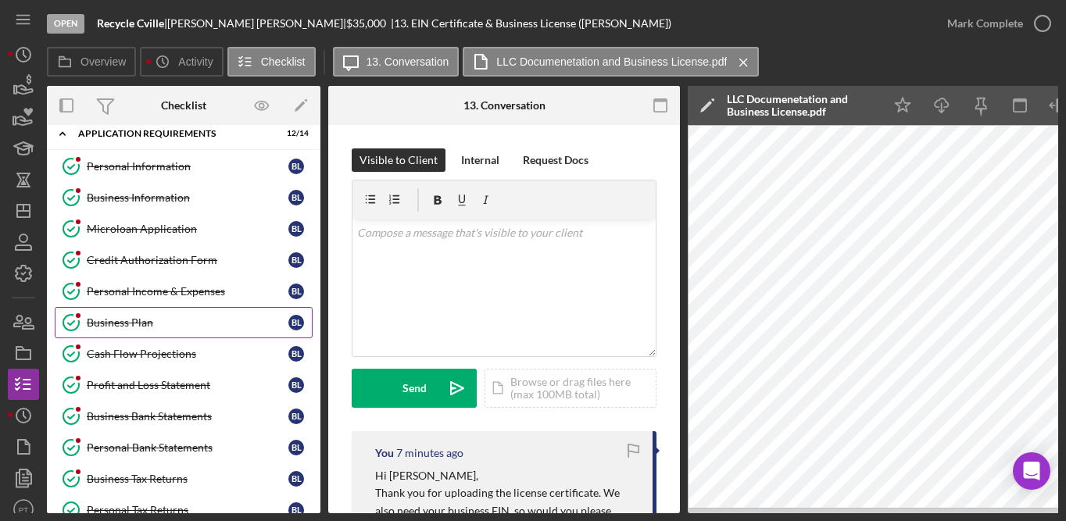
scroll to position [17, 0]
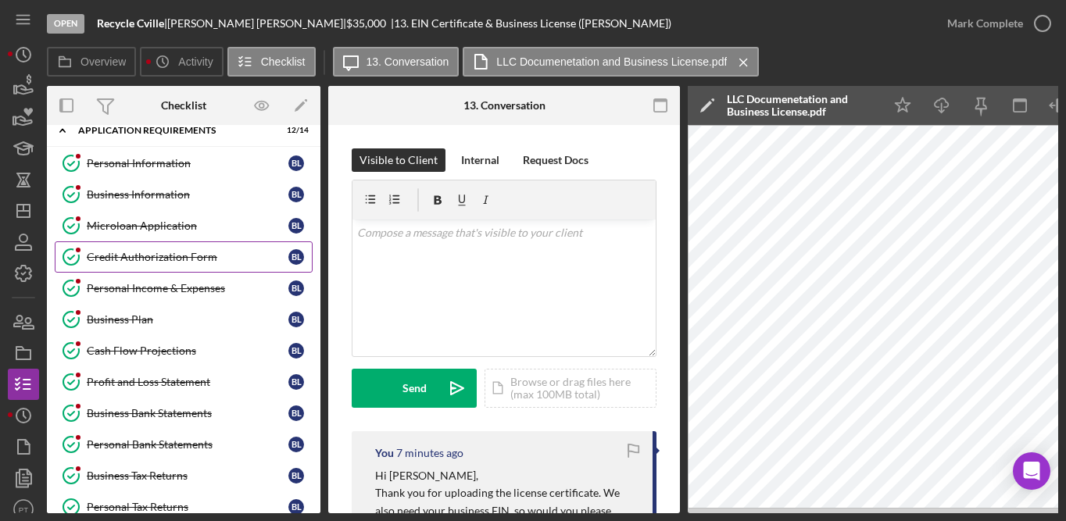
click at [163, 254] on div "Credit Authorization Form" at bounding box center [188, 257] width 202 height 13
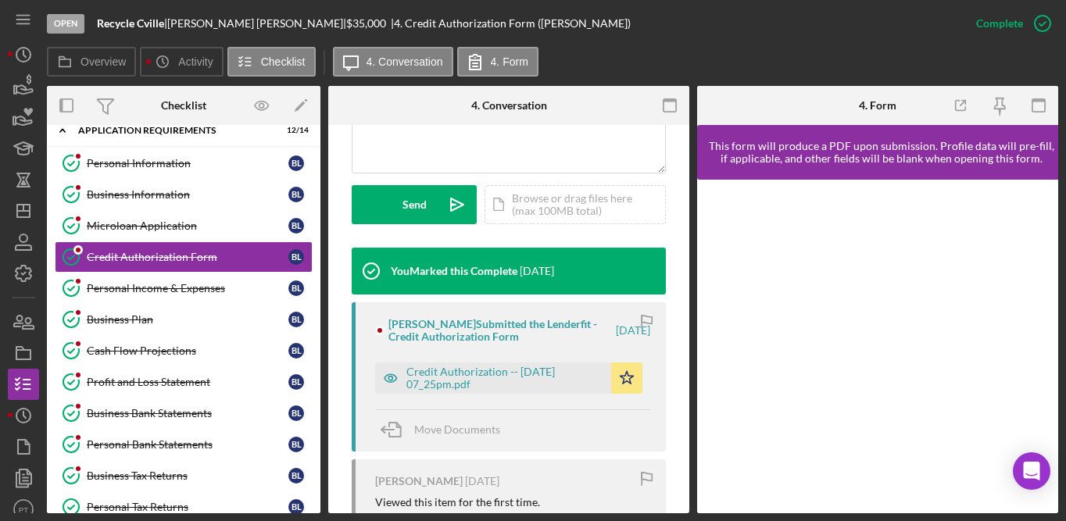
scroll to position [423, 0]
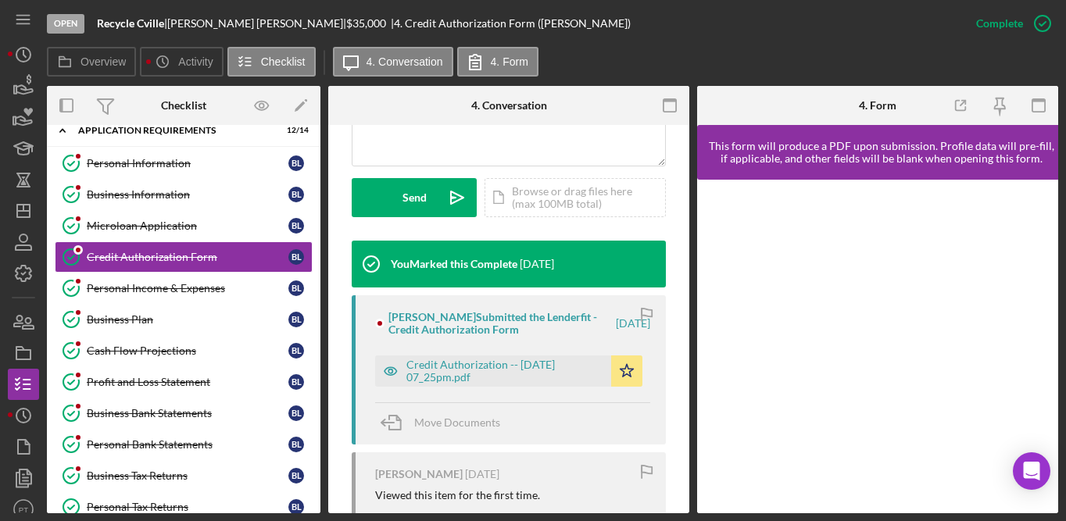
click at [532, 354] on div "Credit Authorization -- 2025-09-01 07_25pm.pdf Icon/Star" at bounding box center [512, 367] width 275 height 39
click at [522, 363] on div "Credit Authorization -- 2025-09-01 07_25pm.pdf" at bounding box center [504, 371] width 197 height 25
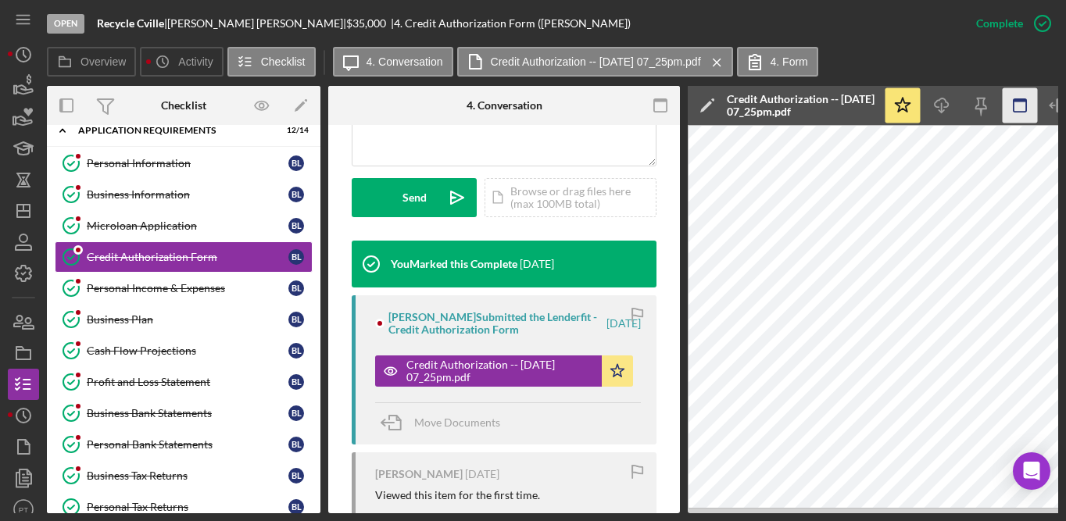
click at [653, 115] on icon "button" at bounding box center [660, 105] width 35 height 35
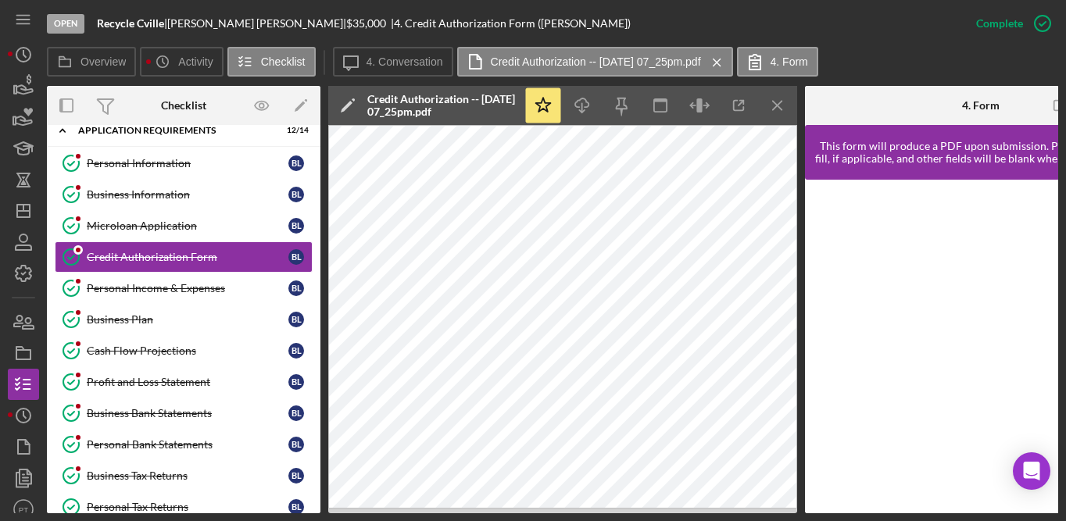
click at [1062, 270] on div "Open Recycle Cville | Brian Leveque | $35,000 $35,000 | 4. Credit Authorization…" at bounding box center [533, 260] width 1066 height 521
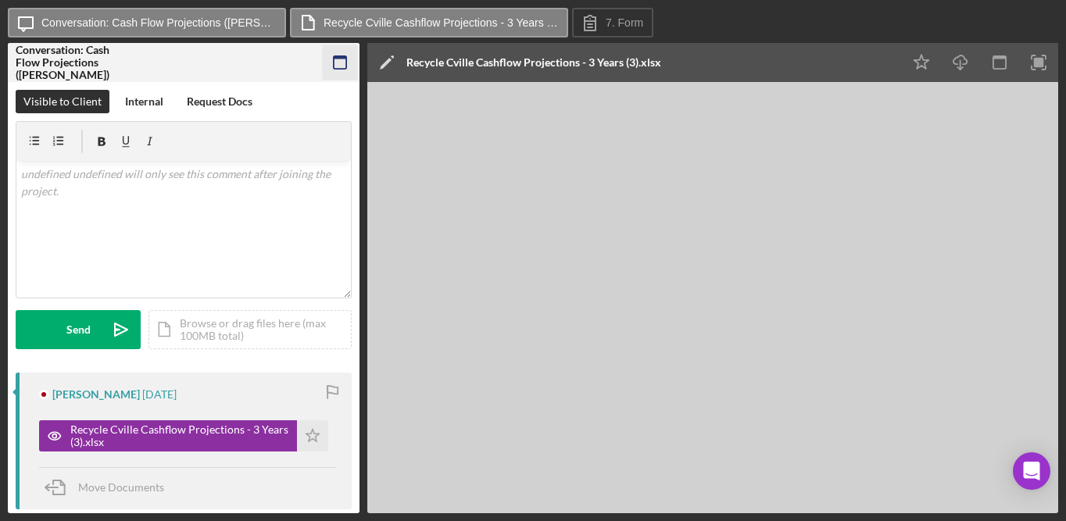
click at [346, 55] on icon "button" at bounding box center [340, 62] width 35 height 35
